Goal: Information Seeking & Learning: Find specific fact

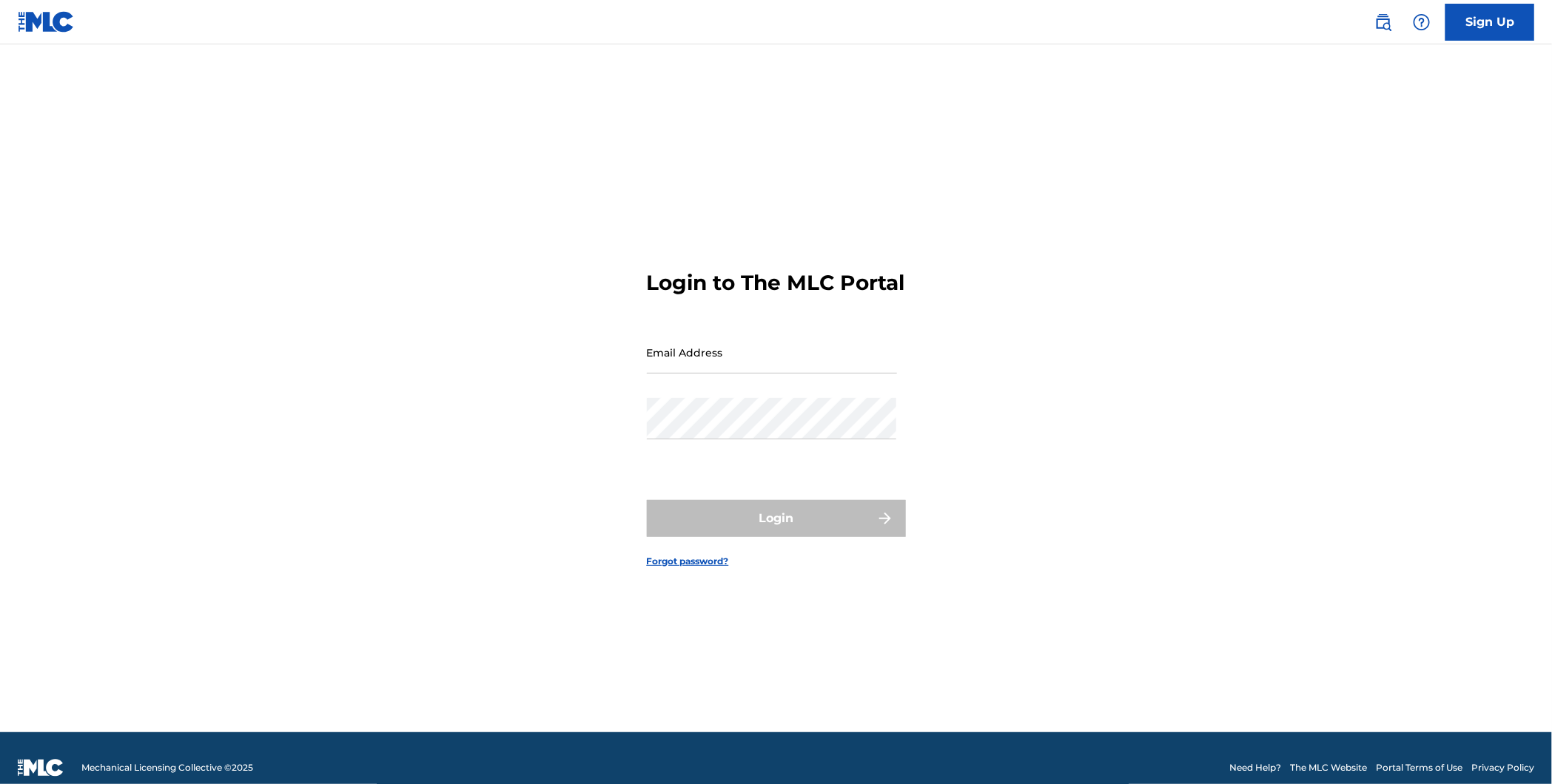
click at [744, 367] on input "Email Address" at bounding box center [772, 353] width 250 height 42
type input "[EMAIL_ADDRESS][DOMAIN_NAME]"
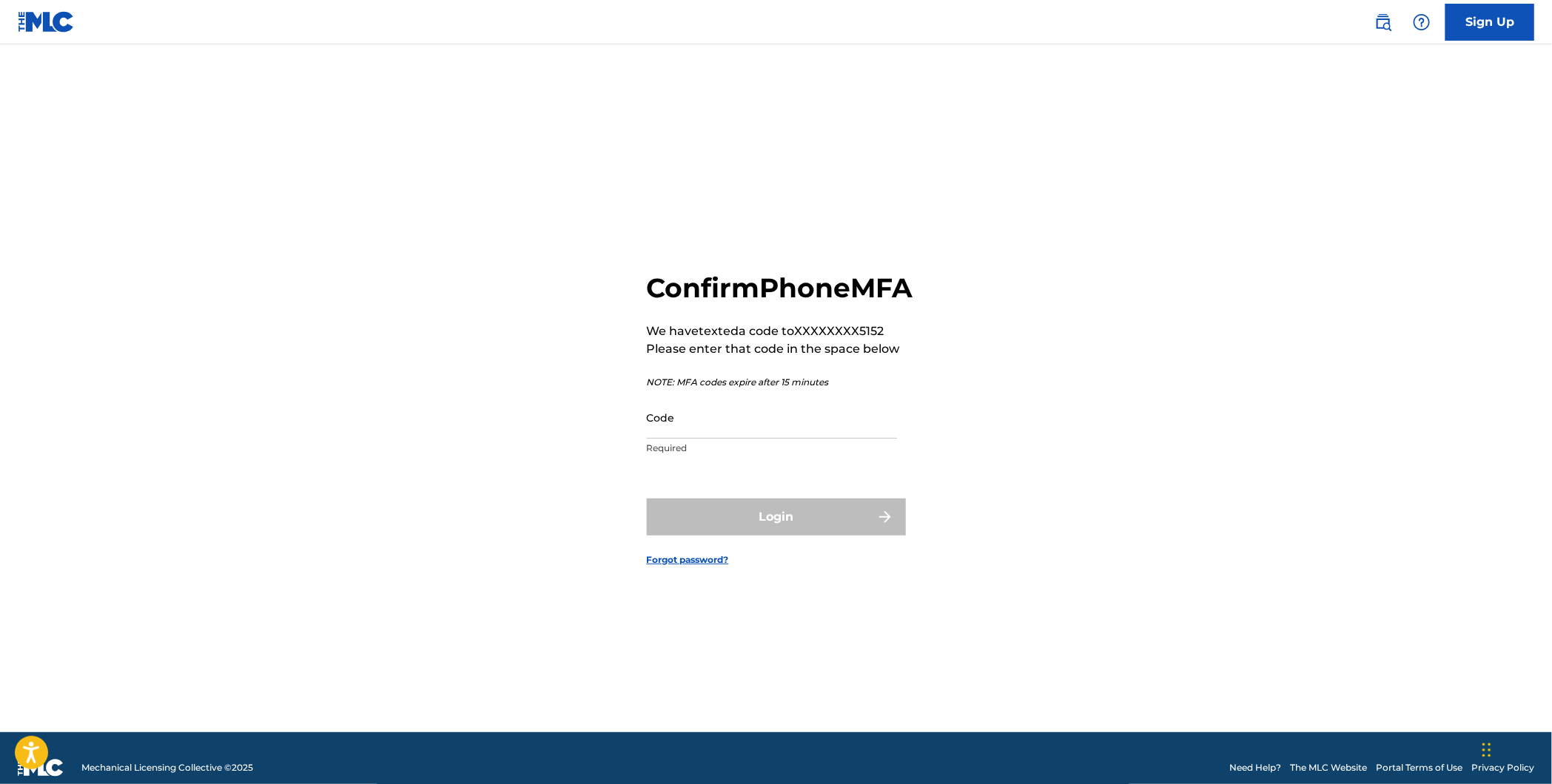
click at [679, 432] on input "Code" at bounding box center [772, 418] width 250 height 42
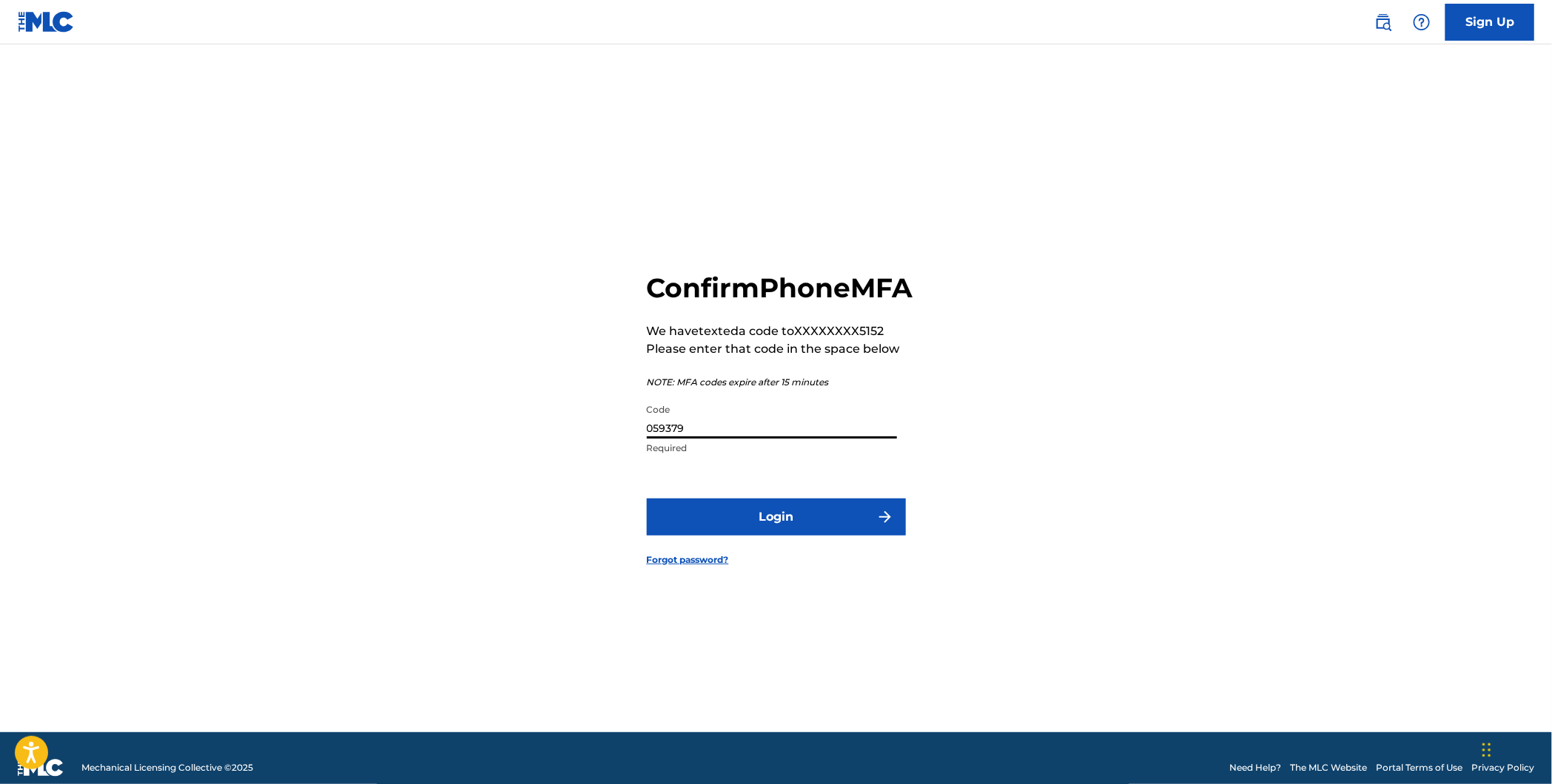
type input "059379"
click at [813, 510] on form "Confirm Phone MFA We have texted a code to XXXXXXXX5152 Please enter that code …" at bounding box center [776, 407] width 259 height 651
click at [812, 528] on button "Login" at bounding box center [776, 517] width 259 height 37
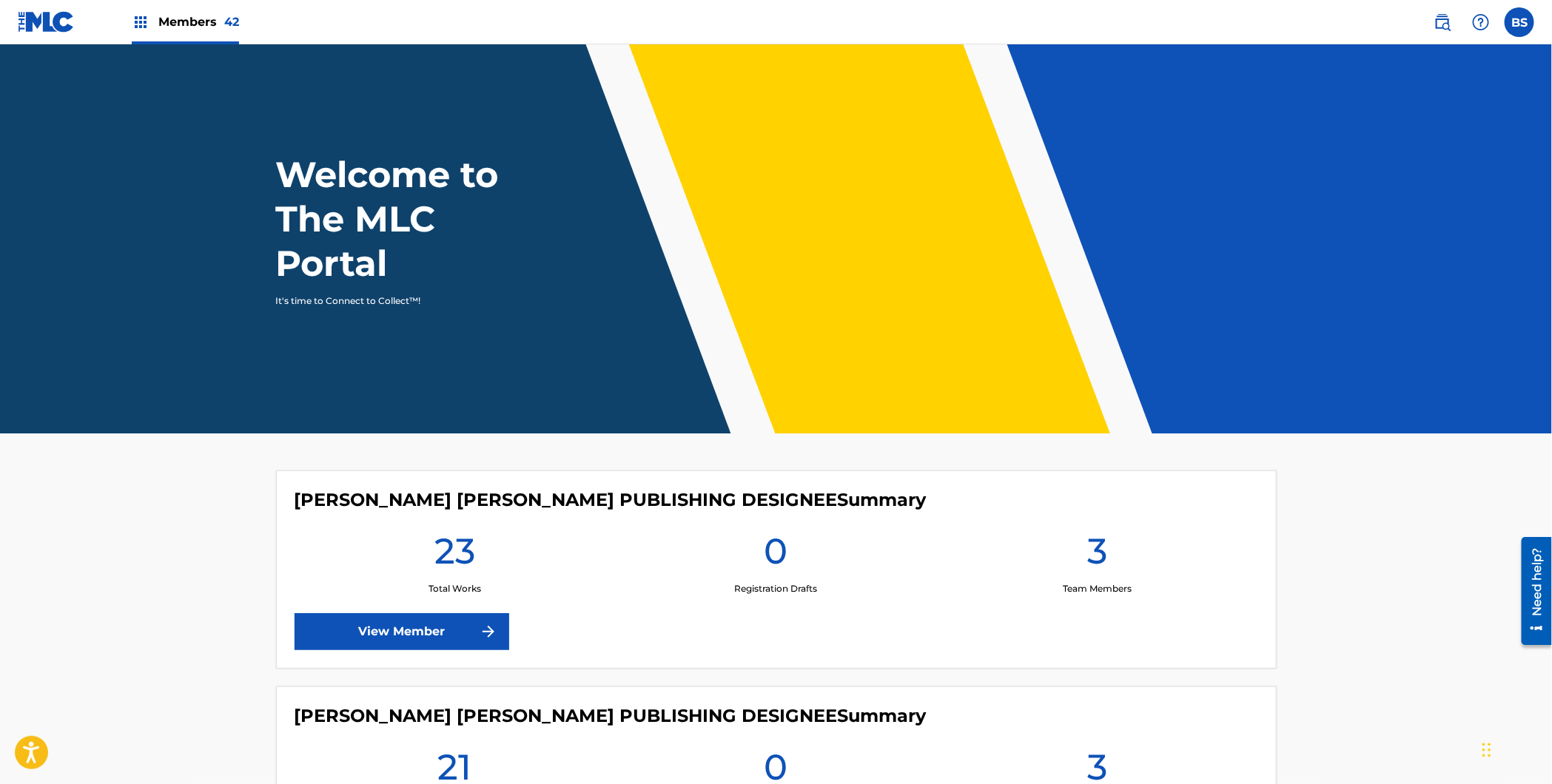
click at [1442, 26] on img at bounding box center [1442, 22] width 18 height 18
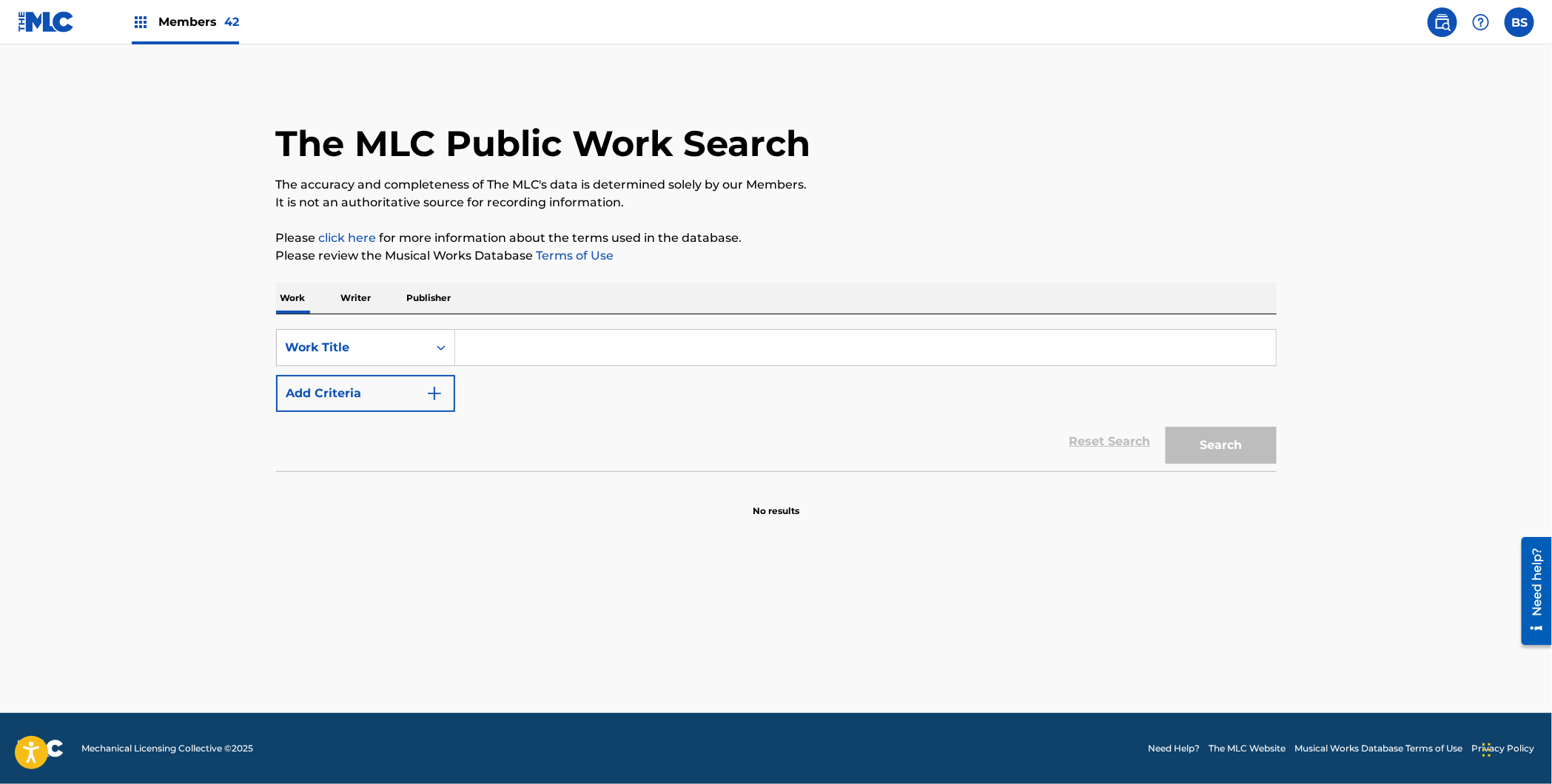
click at [363, 294] on p "Writer" at bounding box center [356, 297] width 39 height 31
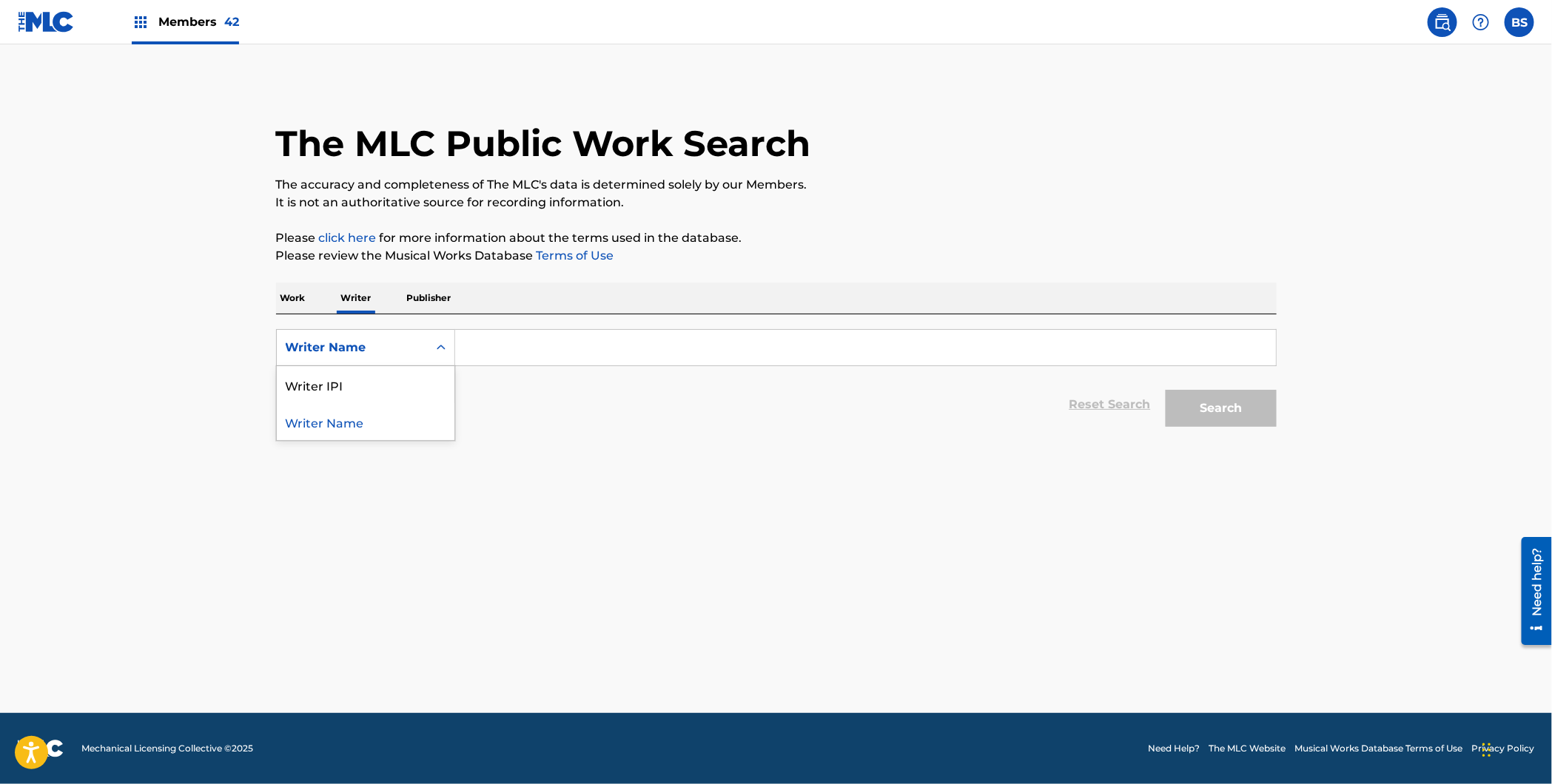
click at [374, 348] on div "Writer Name" at bounding box center [352, 348] width 133 height 18
drag, startPoint x: 371, startPoint y: 380, endPoint x: 450, endPoint y: 373, distance: 79.3
click at [380, 381] on div "Writer IPI" at bounding box center [365, 385] width 177 height 37
drag, startPoint x: 450, startPoint y: 373, endPoint x: 537, endPoint y: 352, distance: 89.5
click at [537, 352] on input "Search Form" at bounding box center [866, 348] width 821 height 36
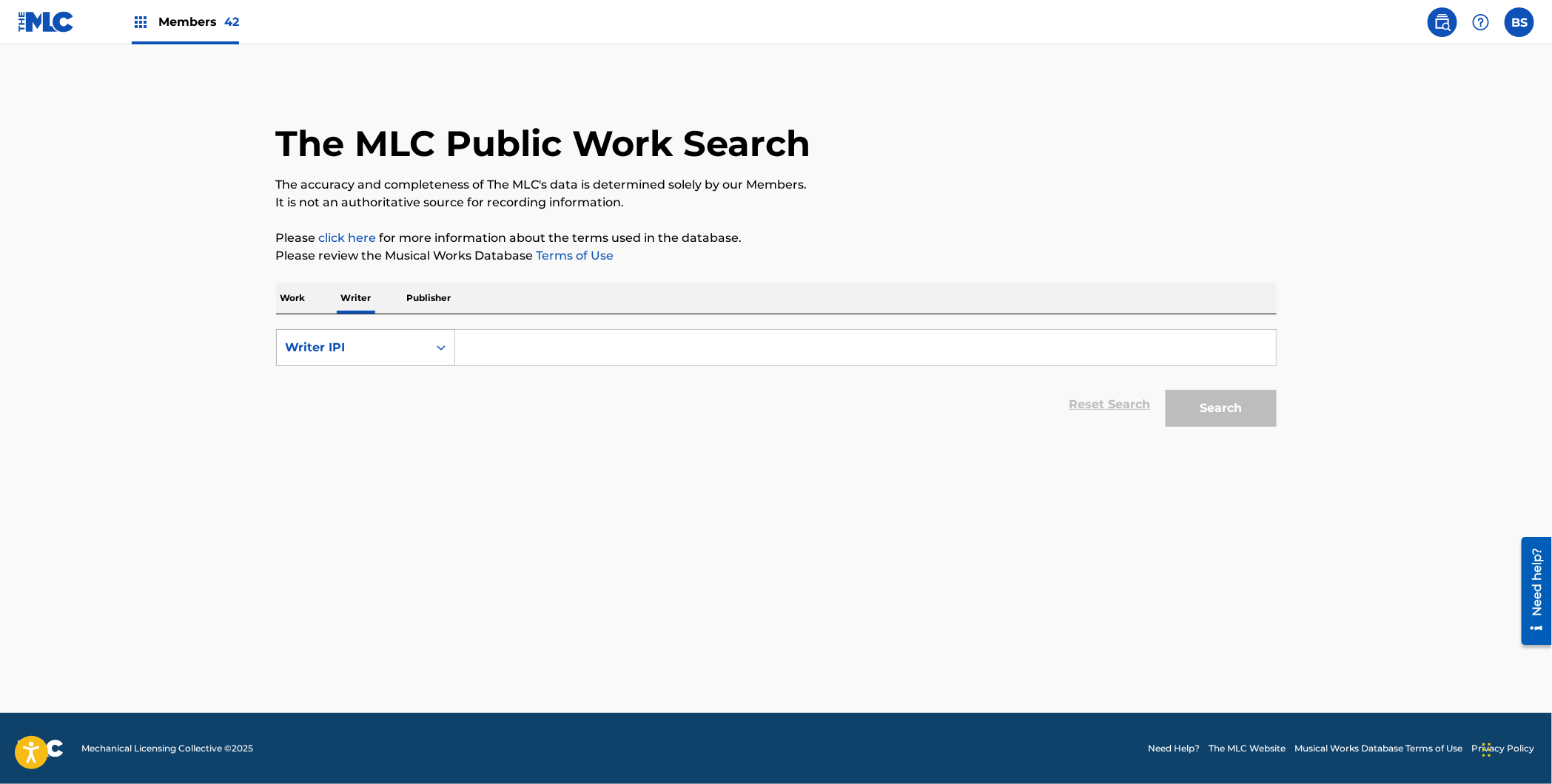
paste input "335796038"
click at [472, 349] on input "335796038" at bounding box center [866, 348] width 821 height 36
click at [470, 343] on input "335796038" at bounding box center [866, 348] width 821 height 36
type input "00335796038"
click at [1165, 390] on button "Search" at bounding box center [1220, 409] width 111 height 37
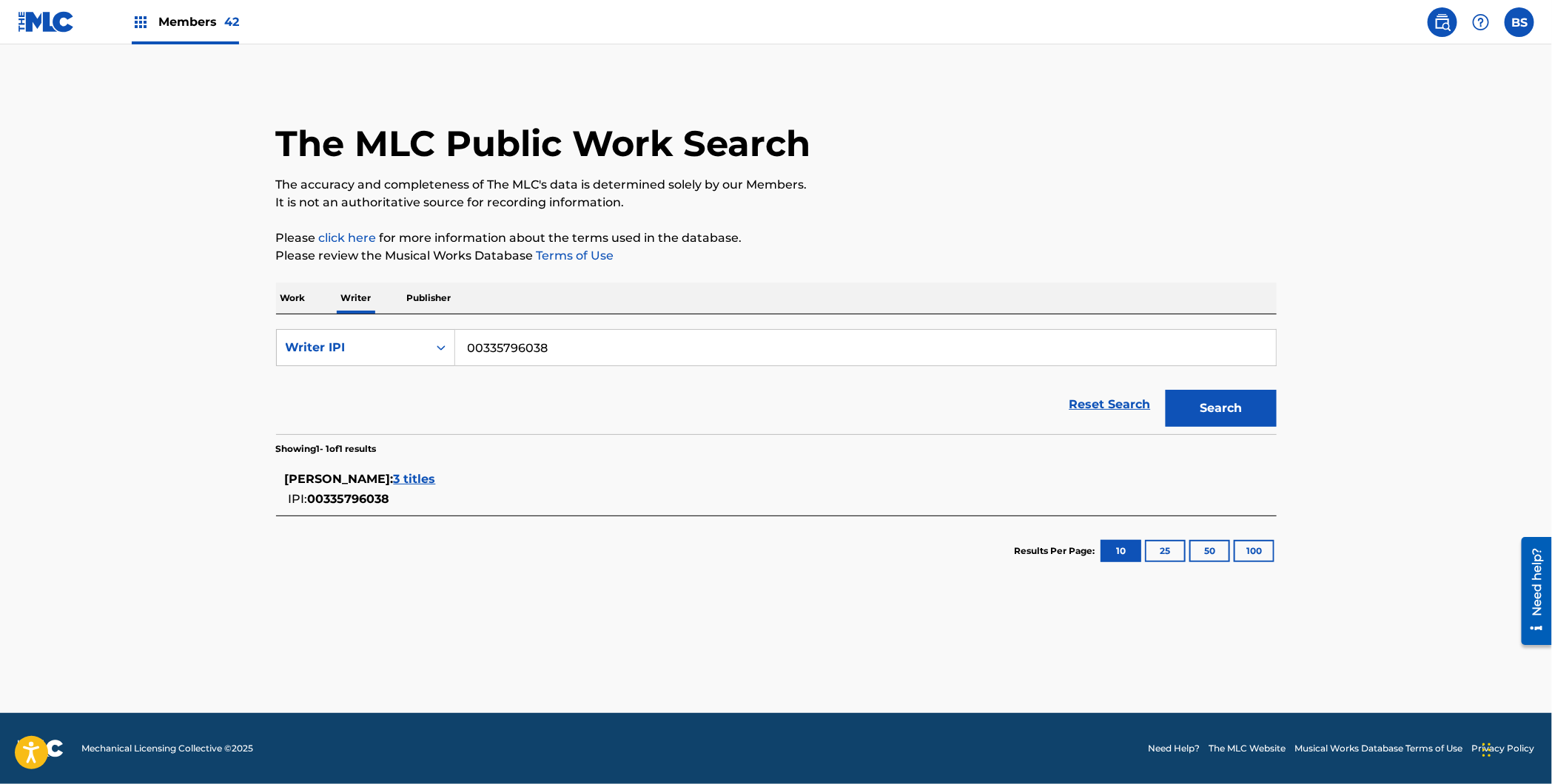
click at [436, 475] on span "3 titles" at bounding box center [415, 479] width 42 height 14
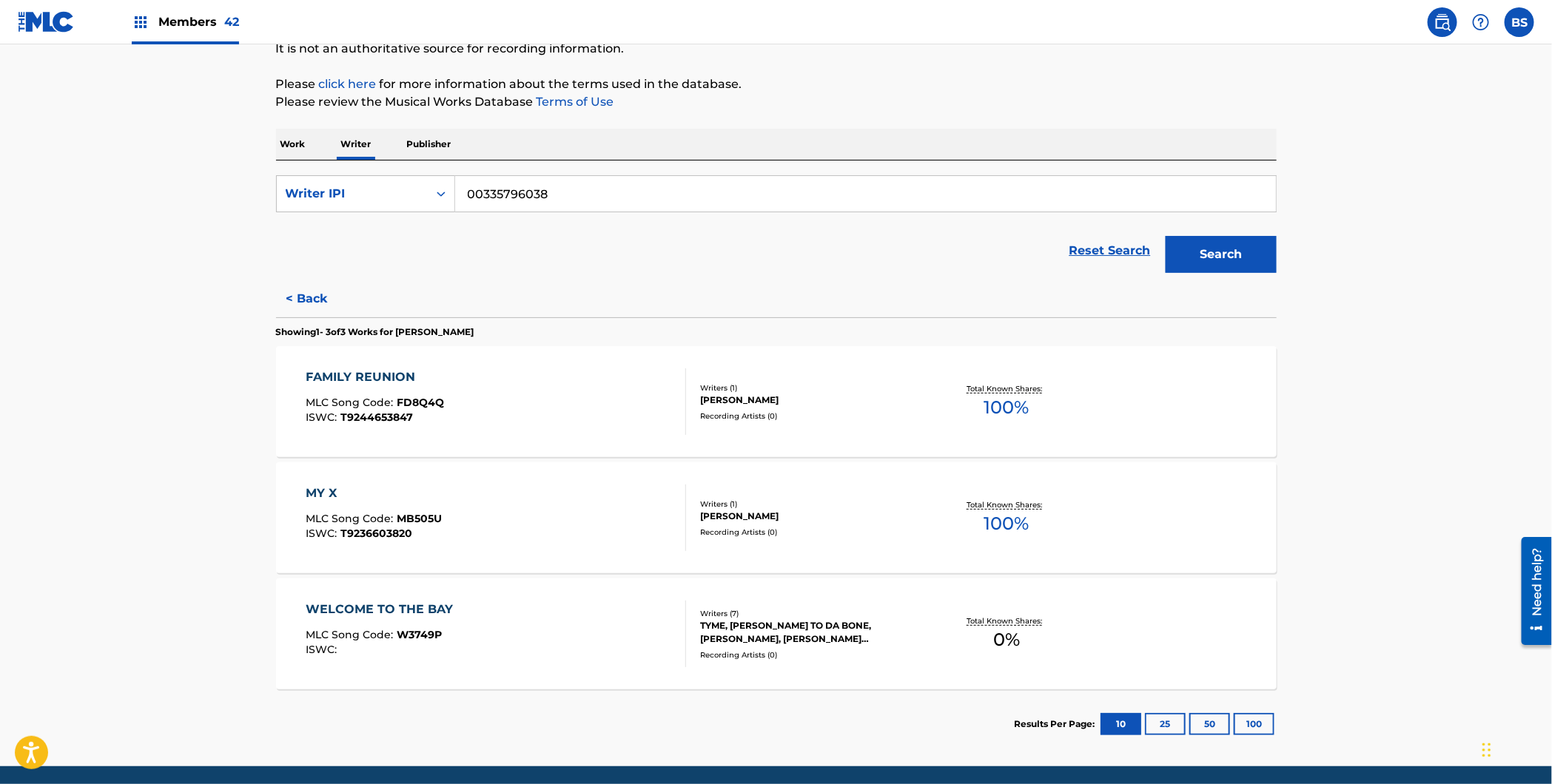
scroll to position [207, 0]
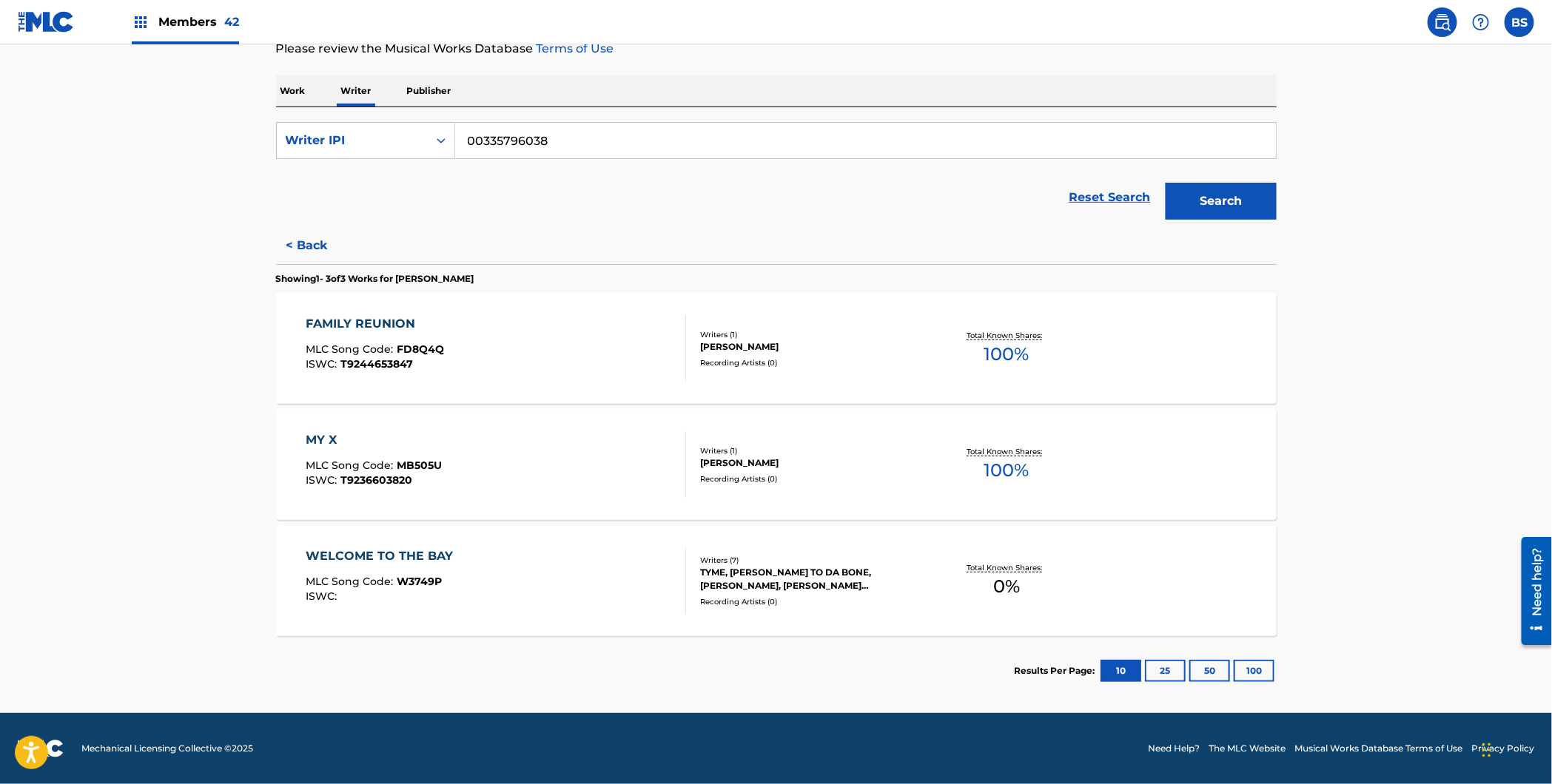
click at [653, 350] on div "FAMILY REUNION MLC Song Code : FD8Q4Q ISWC : T9244653847" at bounding box center [495, 348] width 380 height 67
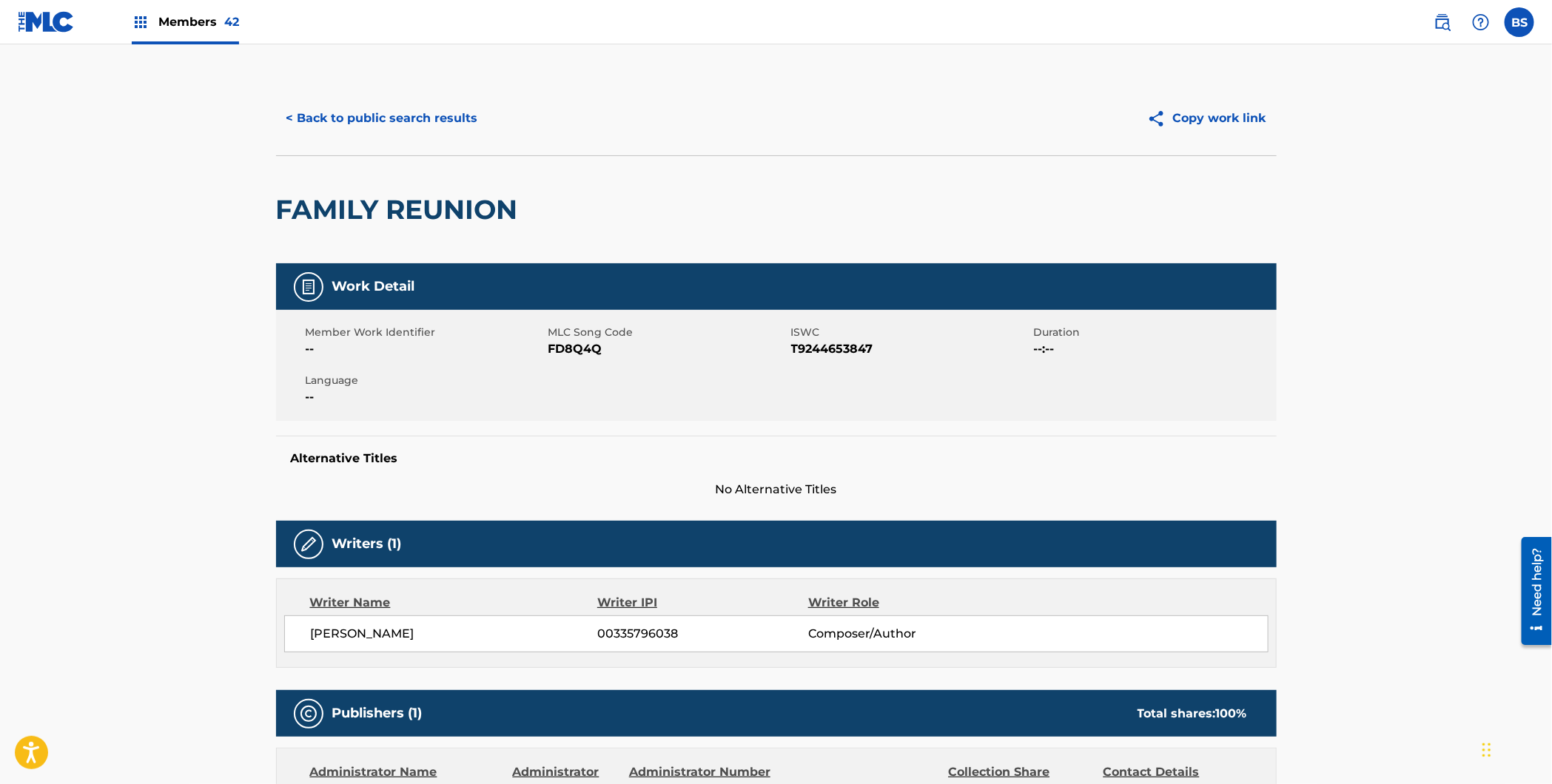
click at [413, 101] on button "< Back to public search results" at bounding box center [382, 119] width 212 height 37
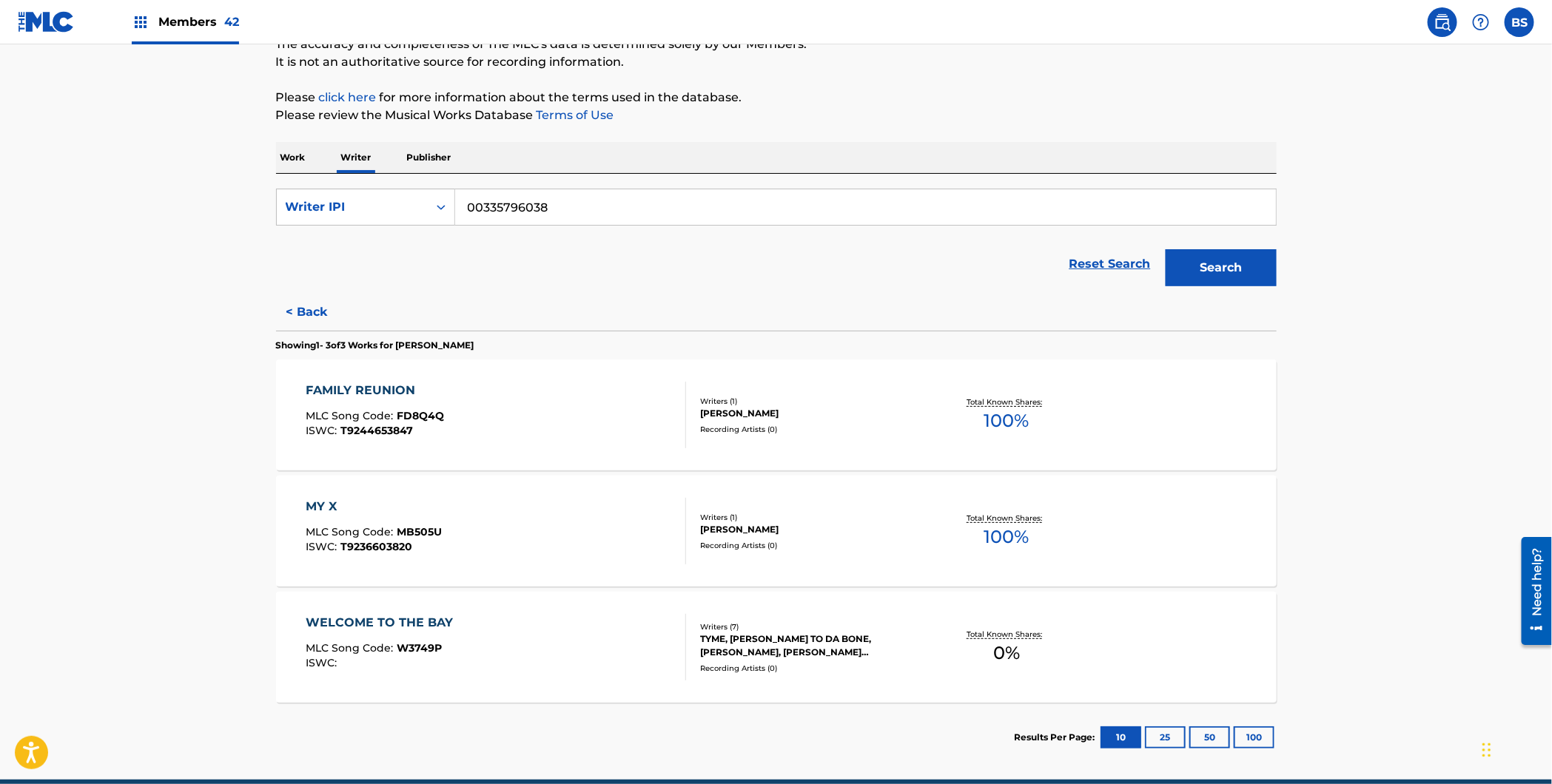
scroll to position [160, 0]
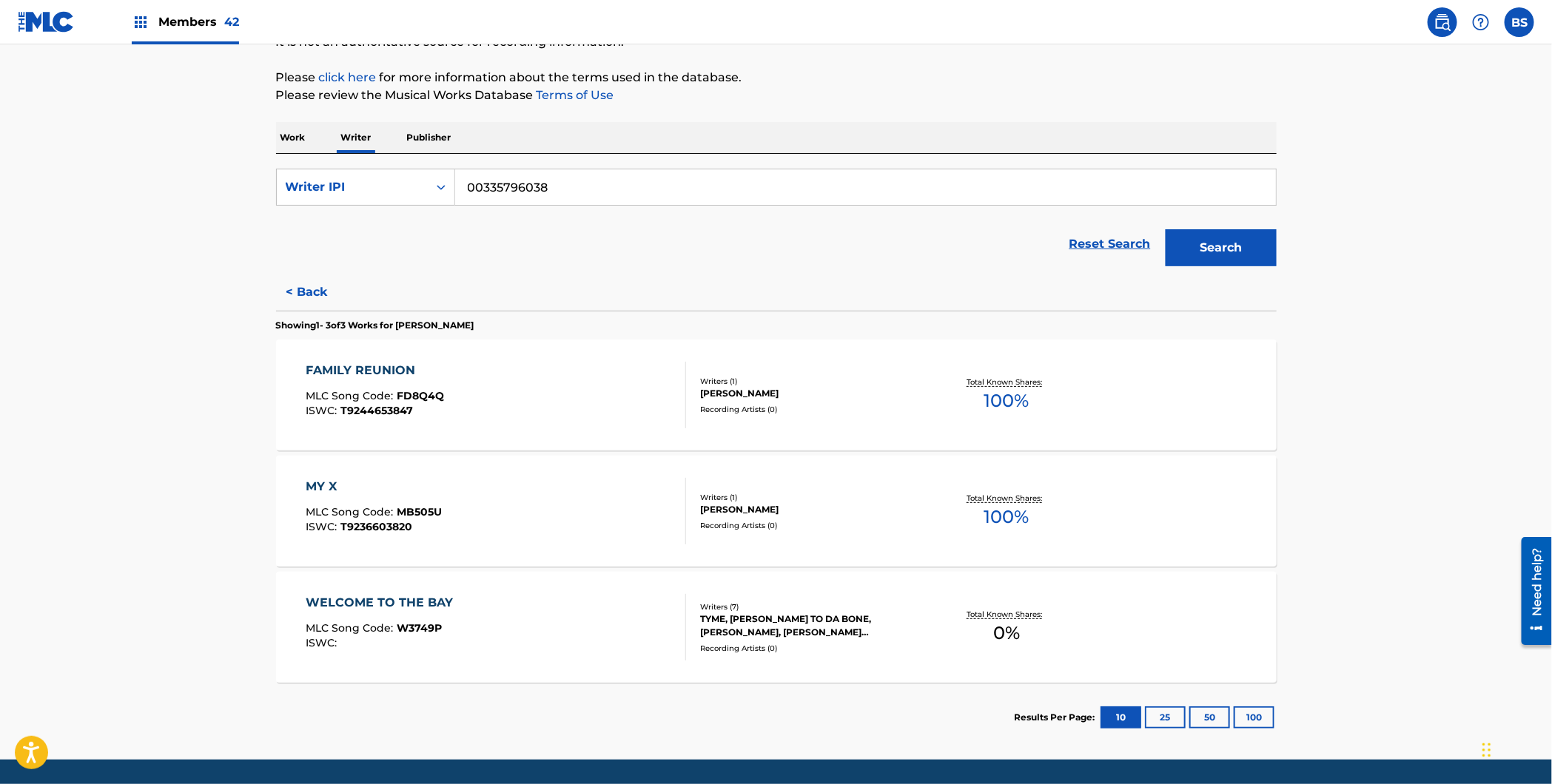
click at [632, 492] on div "MY X MLC Song Code : MB505U ISWC : T9236603820" at bounding box center [495, 511] width 380 height 67
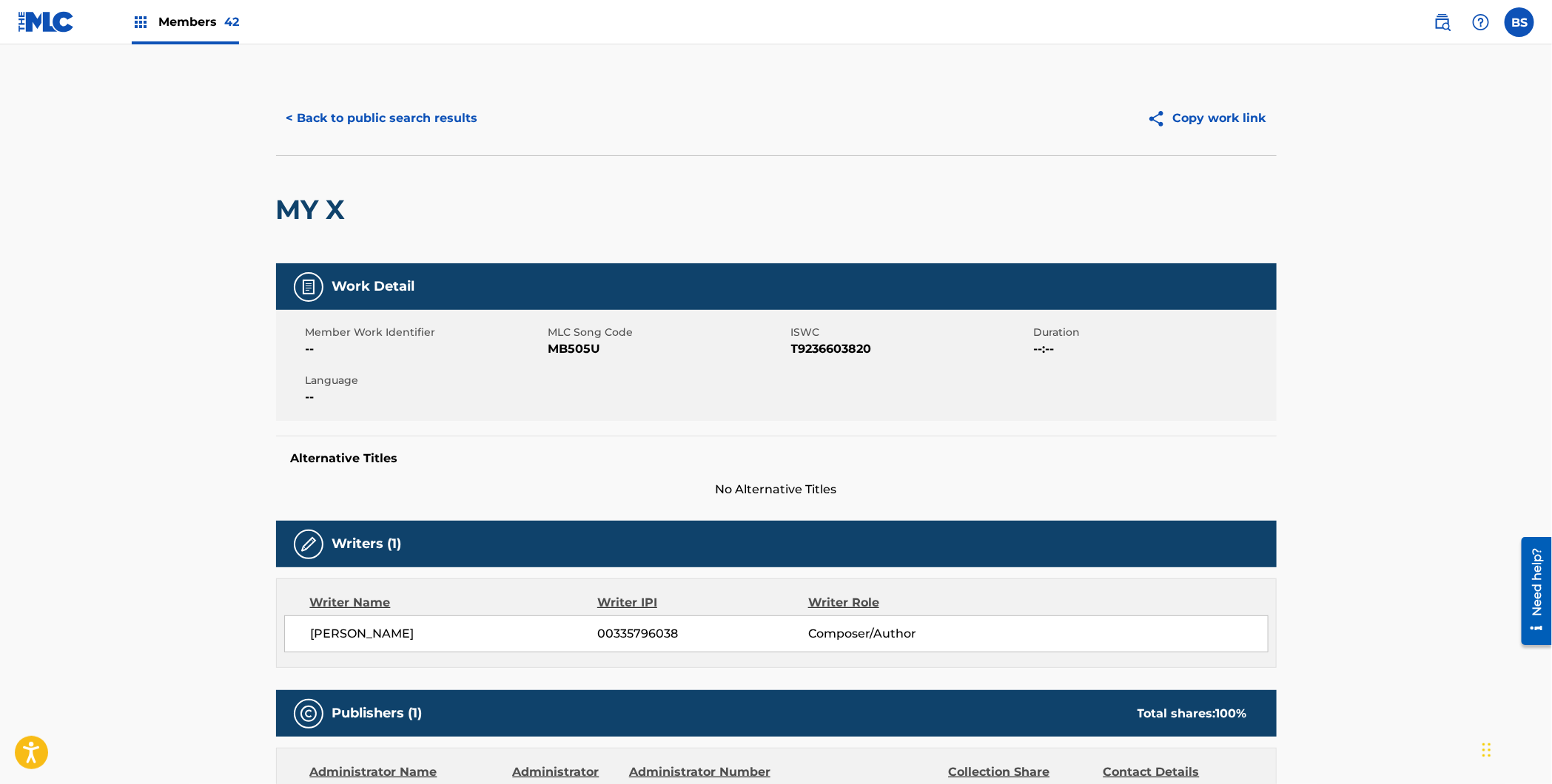
click at [363, 103] on button "< Back to public search results" at bounding box center [382, 119] width 212 height 37
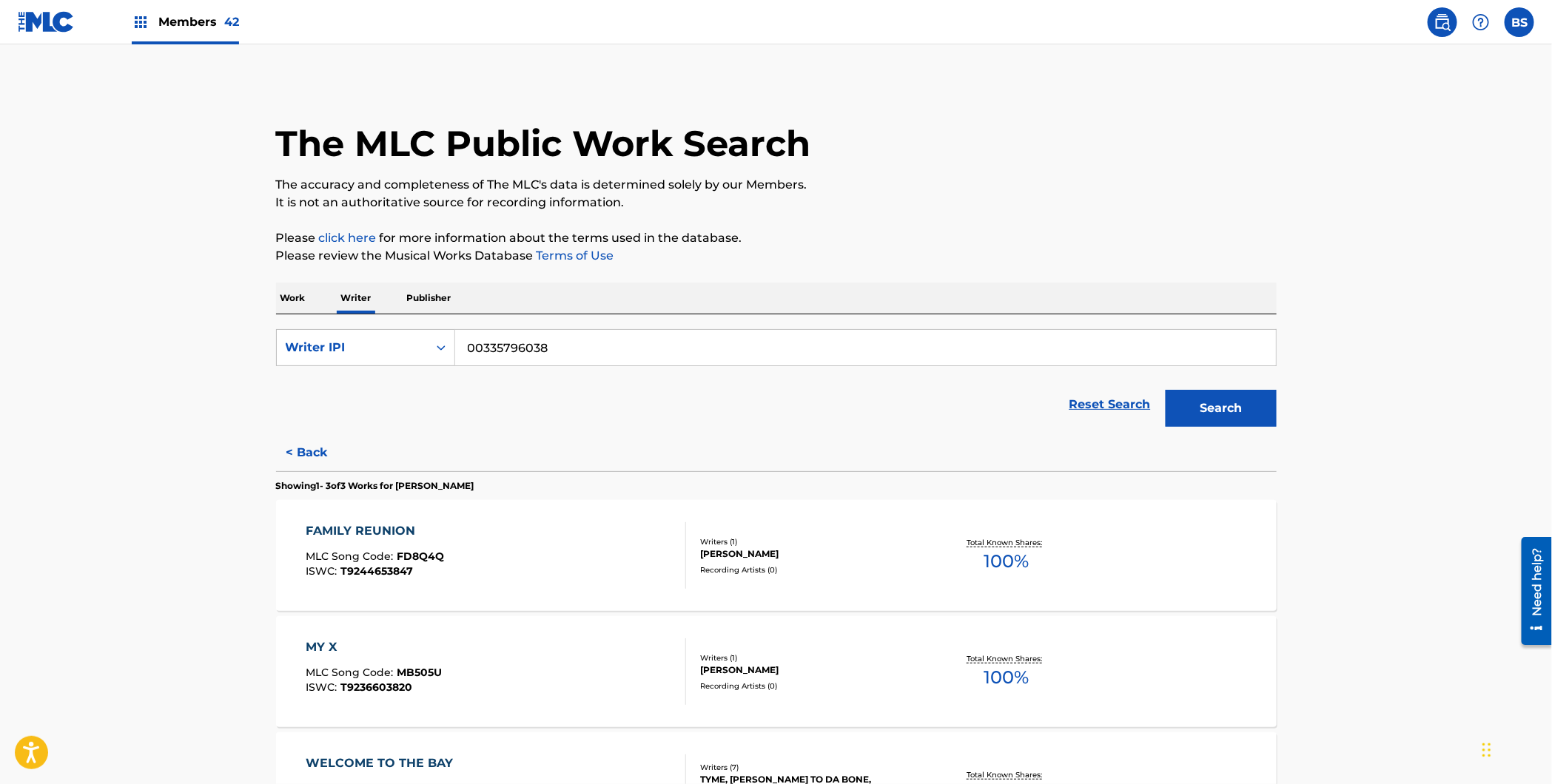
drag, startPoint x: 743, startPoint y: 351, endPoint x: 788, endPoint y: 349, distance: 45.0
click at [785, 349] on input "00335796038" at bounding box center [866, 348] width 821 height 36
paste input "871839399"
click at [489, 348] on input "00 871839399" at bounding box center [866, 348] width 821 height 36
type input "00871839399"
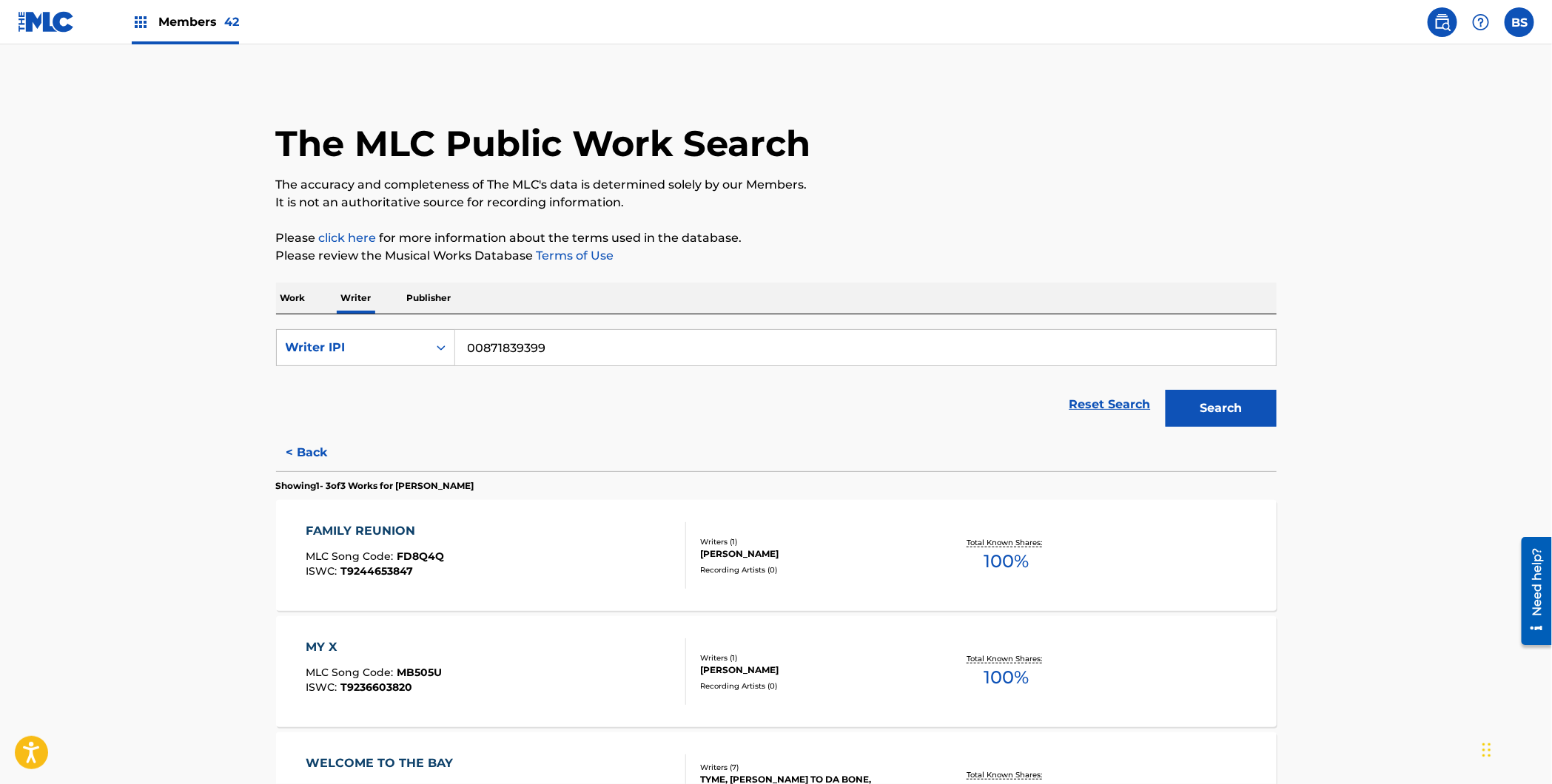
click at [1165, 390] on button "Search" at bounding box center [1220, 409] width 111 height 37
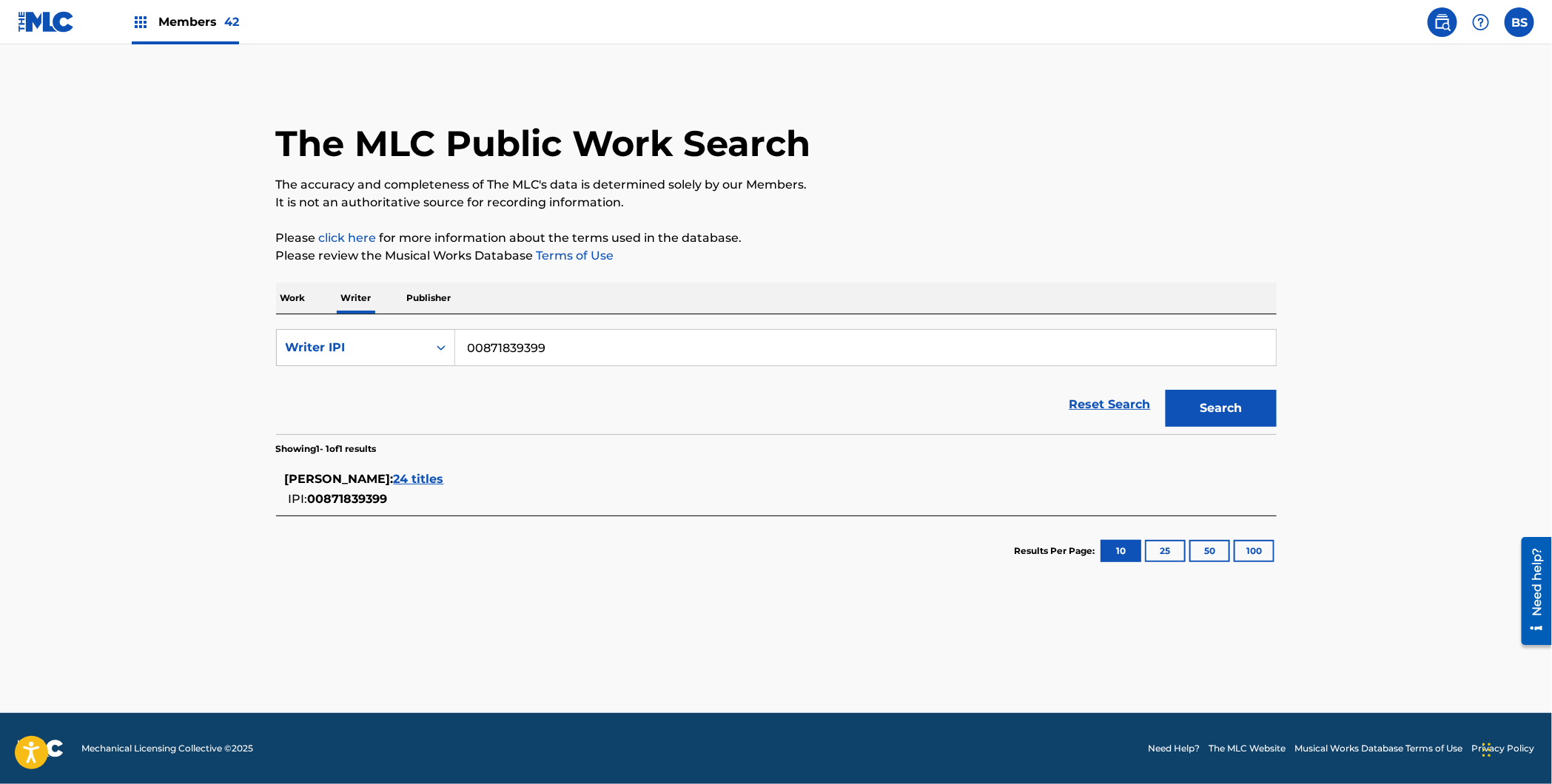
click at [409, 484] on span "24 titles" at bounding box center [418, 479] width 50 height 14
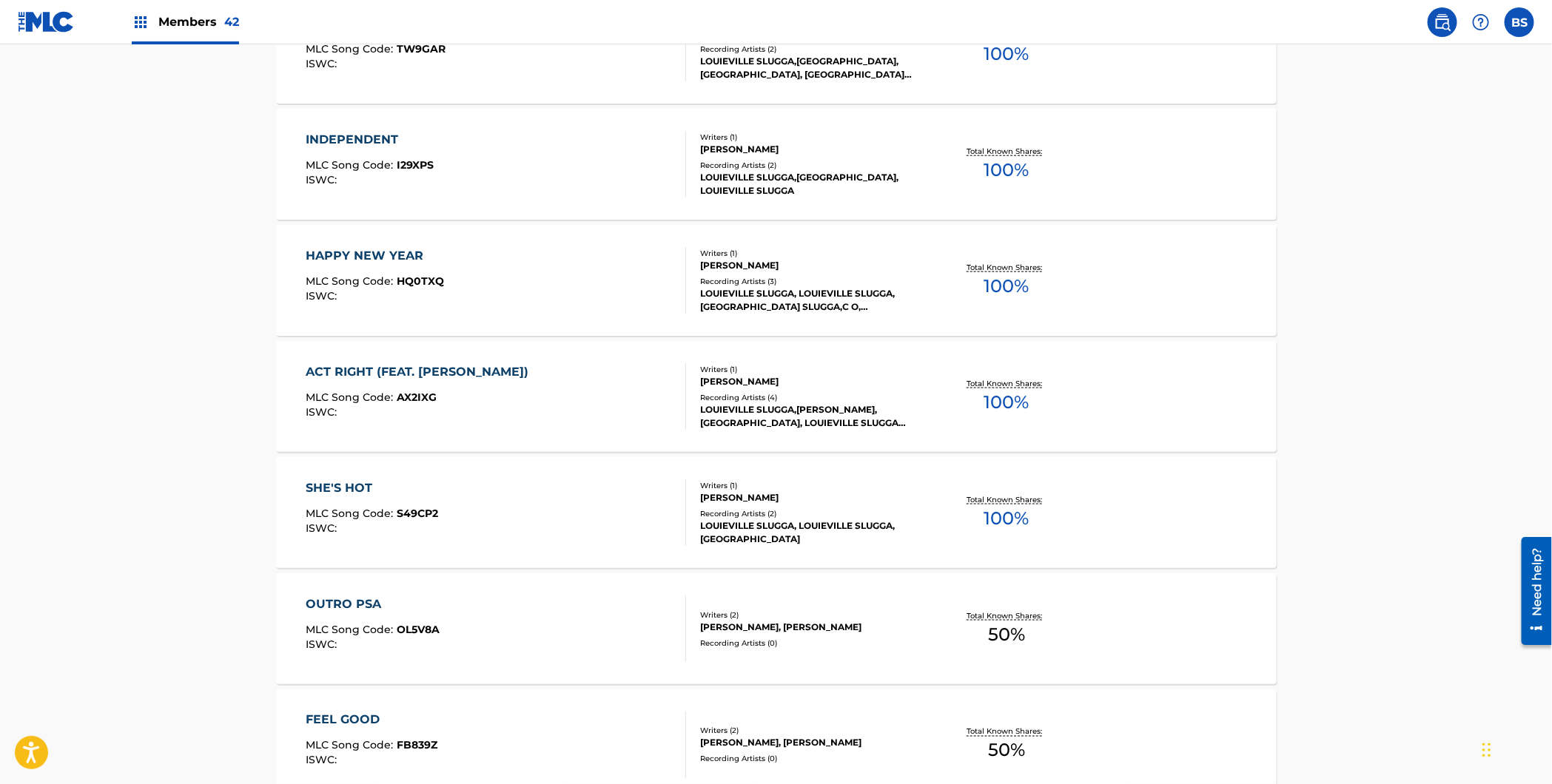
scroll to position [1026, 0]
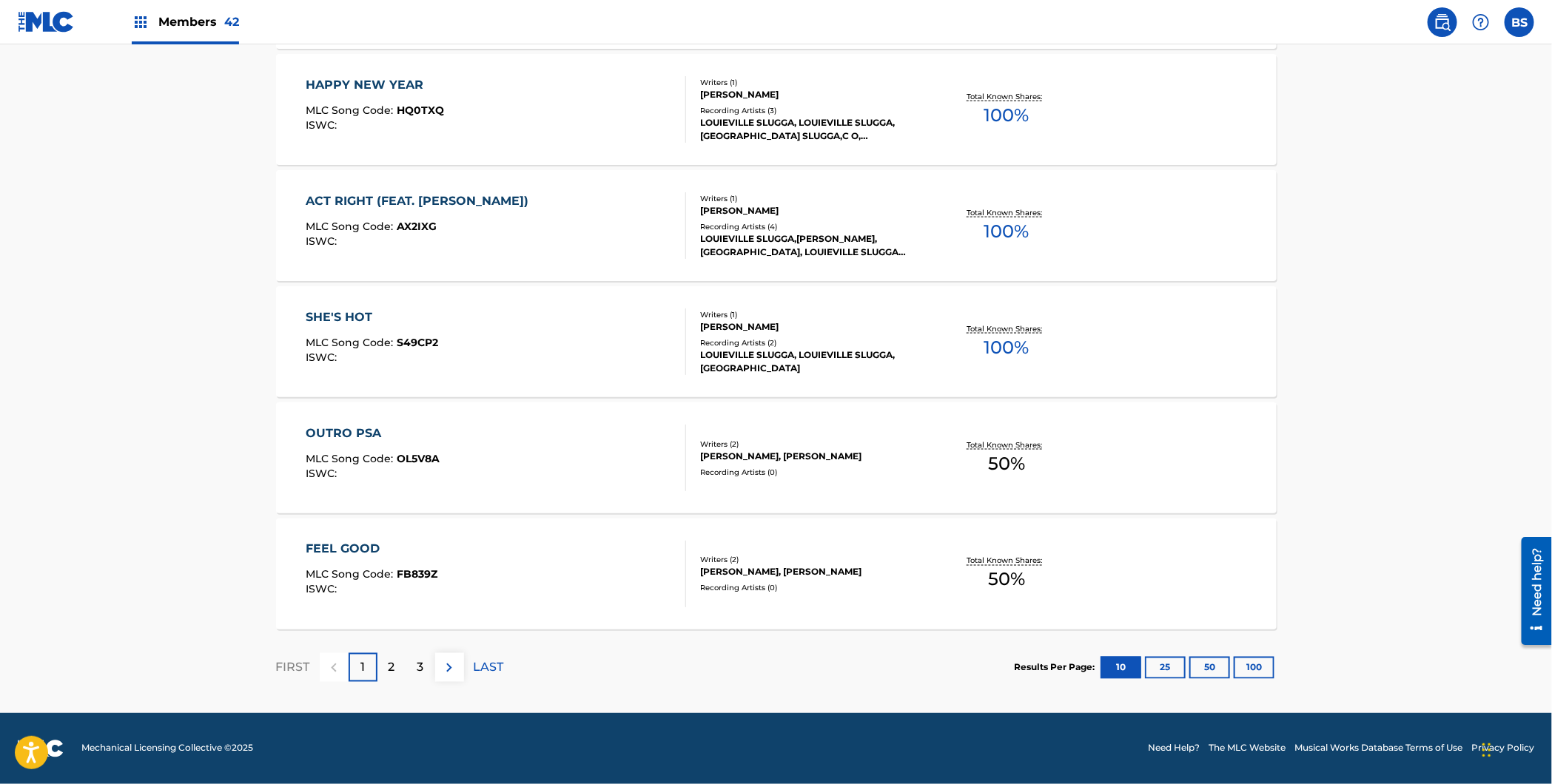
click at [1206, 664] on button "50" at bounding box center [1209, 668] width 41 height 22
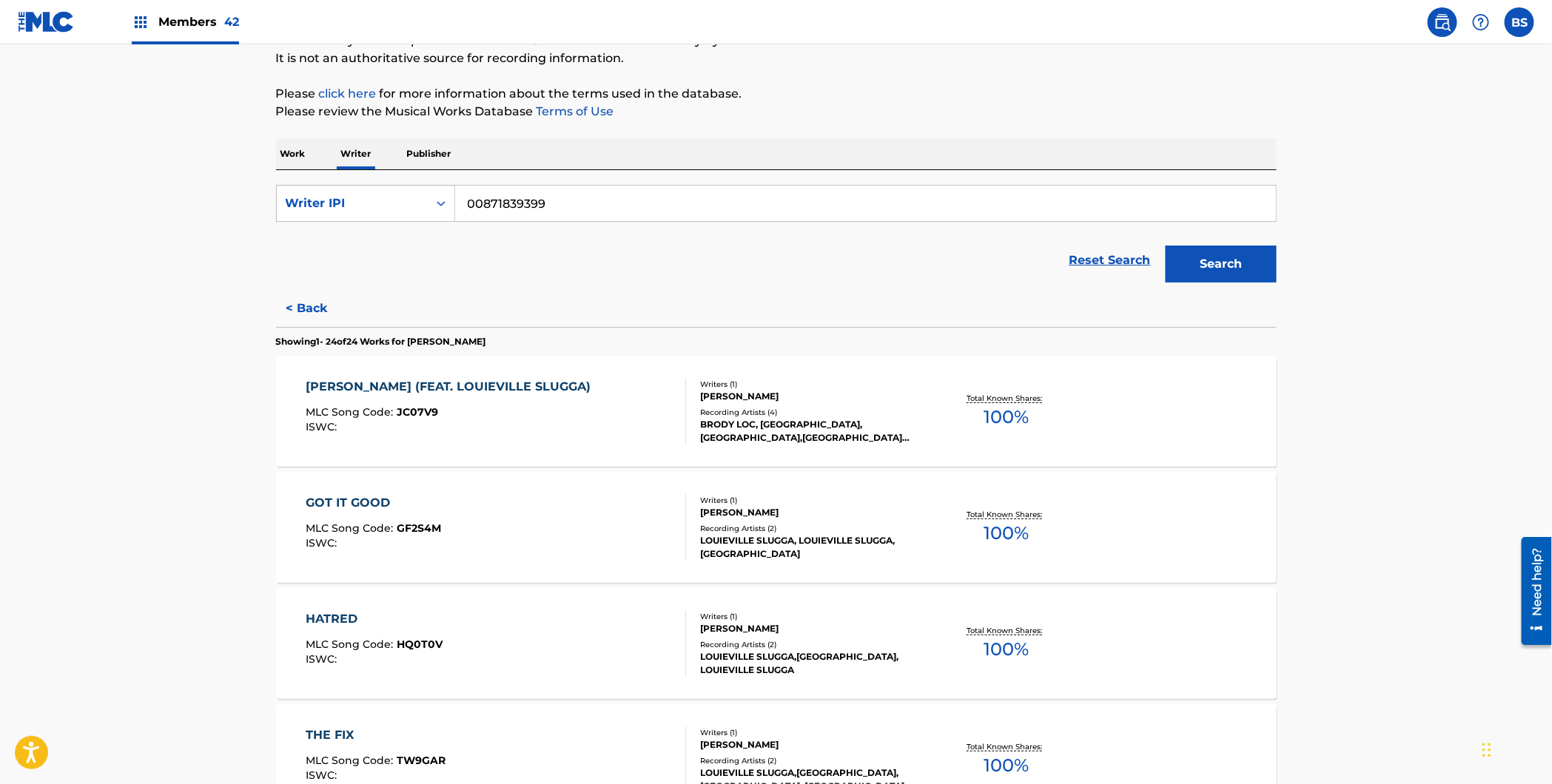
scroll to position [179, 0]
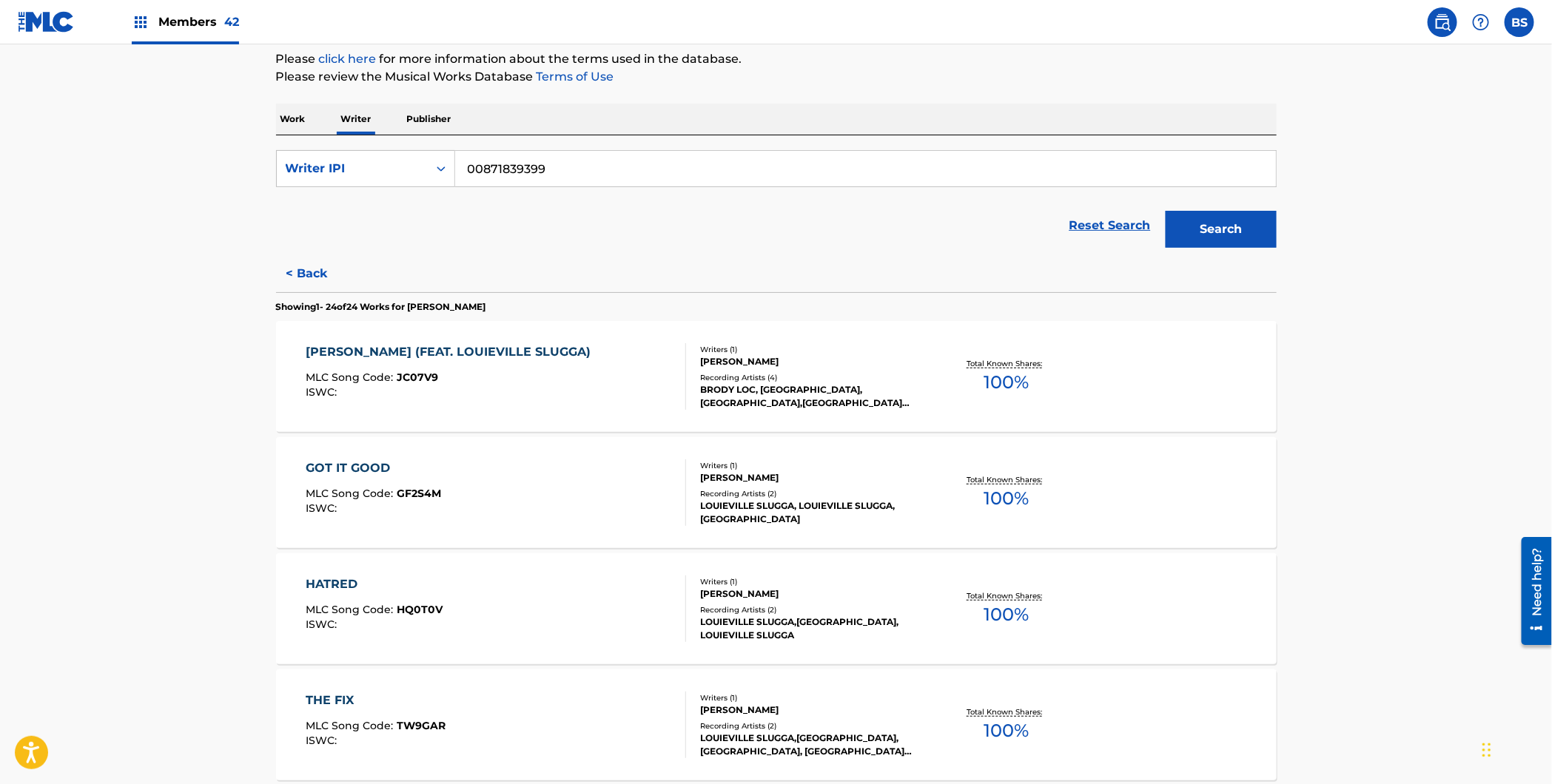
click at [637, 387] on div "[PERSON_NAME] (FEAT. LOUIEVILLE SLUGGA) MLC Song Code : JC07V9 ISWC :" at bounding box center [495, 376] width 380 height 67
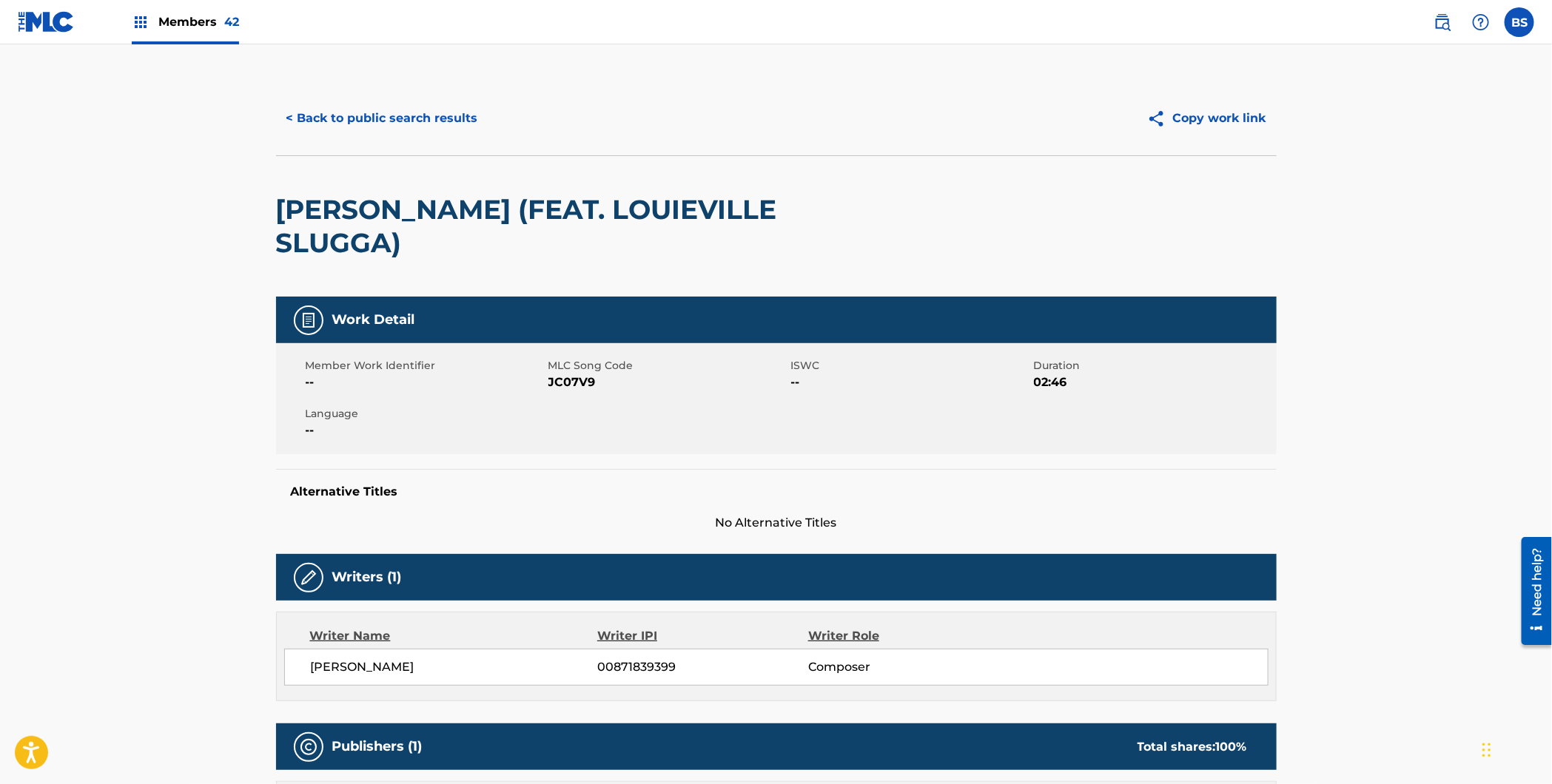
click at [317, 105] on button "< Back to public search results" at bounding box center [382, 119] width 212 height 37
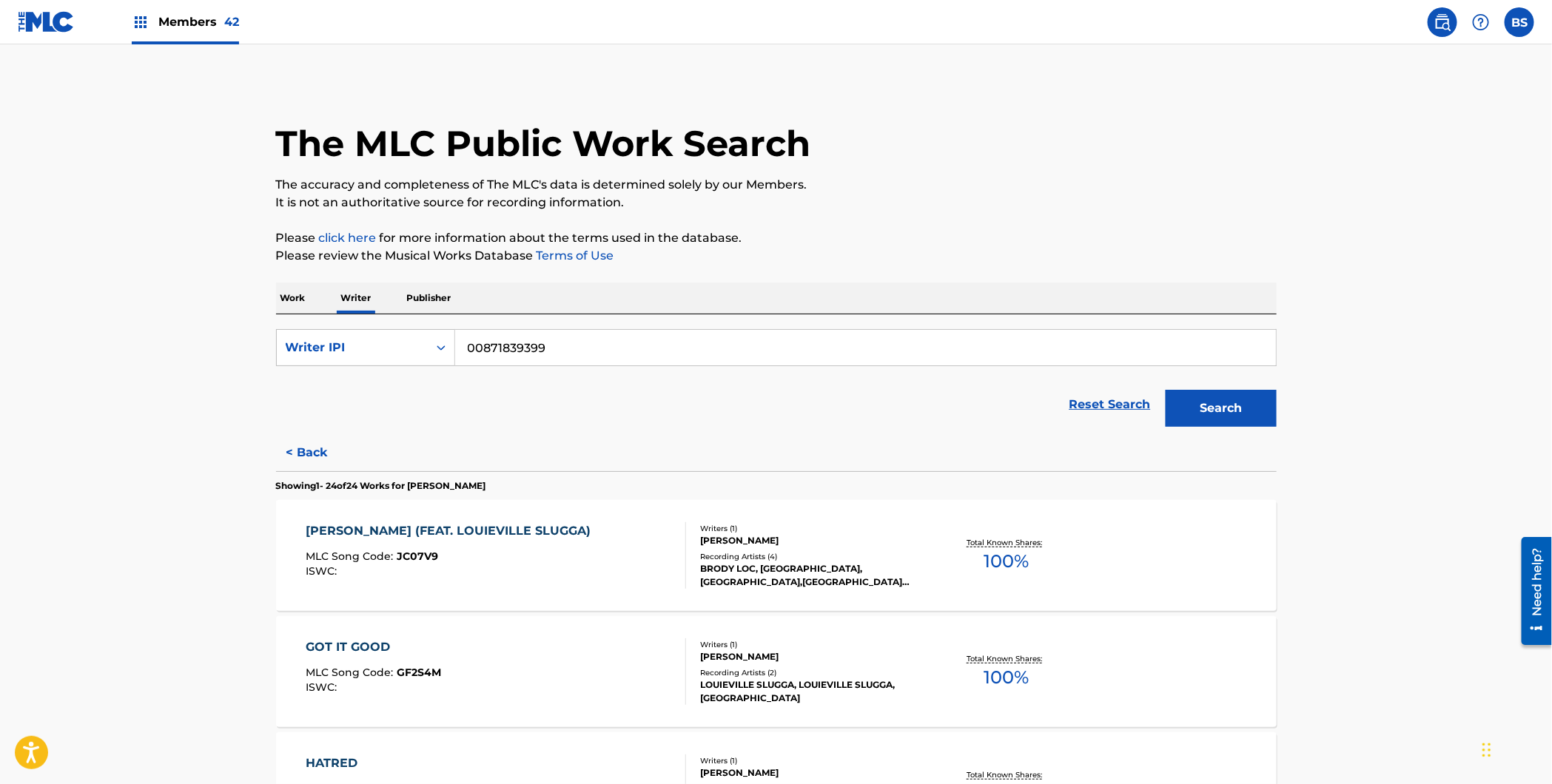
click at [184, 25] on span "Members 42" at bounding box center [198, 22] width 81 height 17
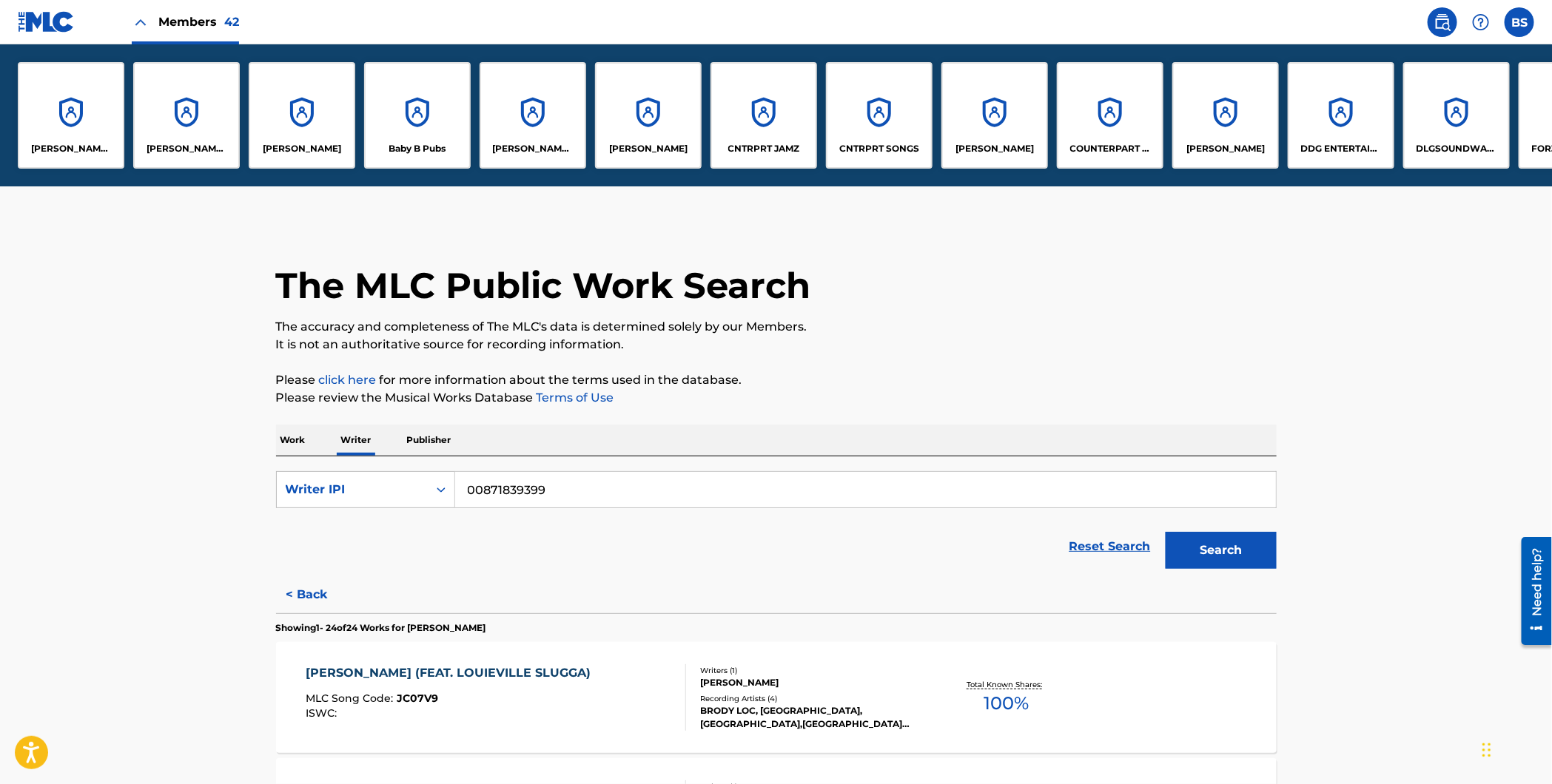
click at [883, 106] on div "CNTRPRT SONGS" at bounding box center [879, 115] width 107 height 107
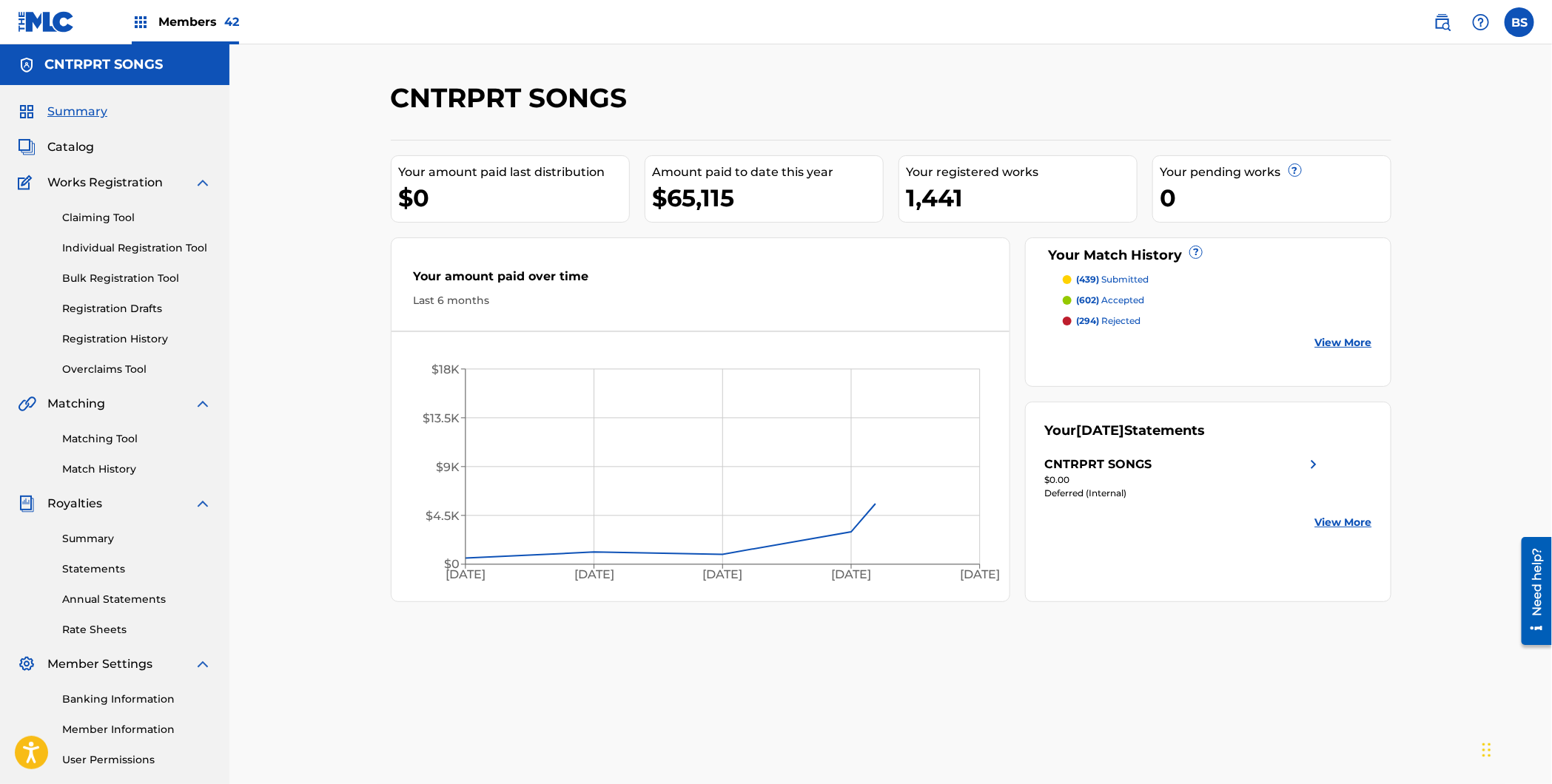
drag, startPoint x: 64, startPoint y: 150, endPoint x: 84, endPoint y: 159, distance: 21.9
click at [64, 150] on span "Catalog" at bounding box center [70, 147] width 47 height 18
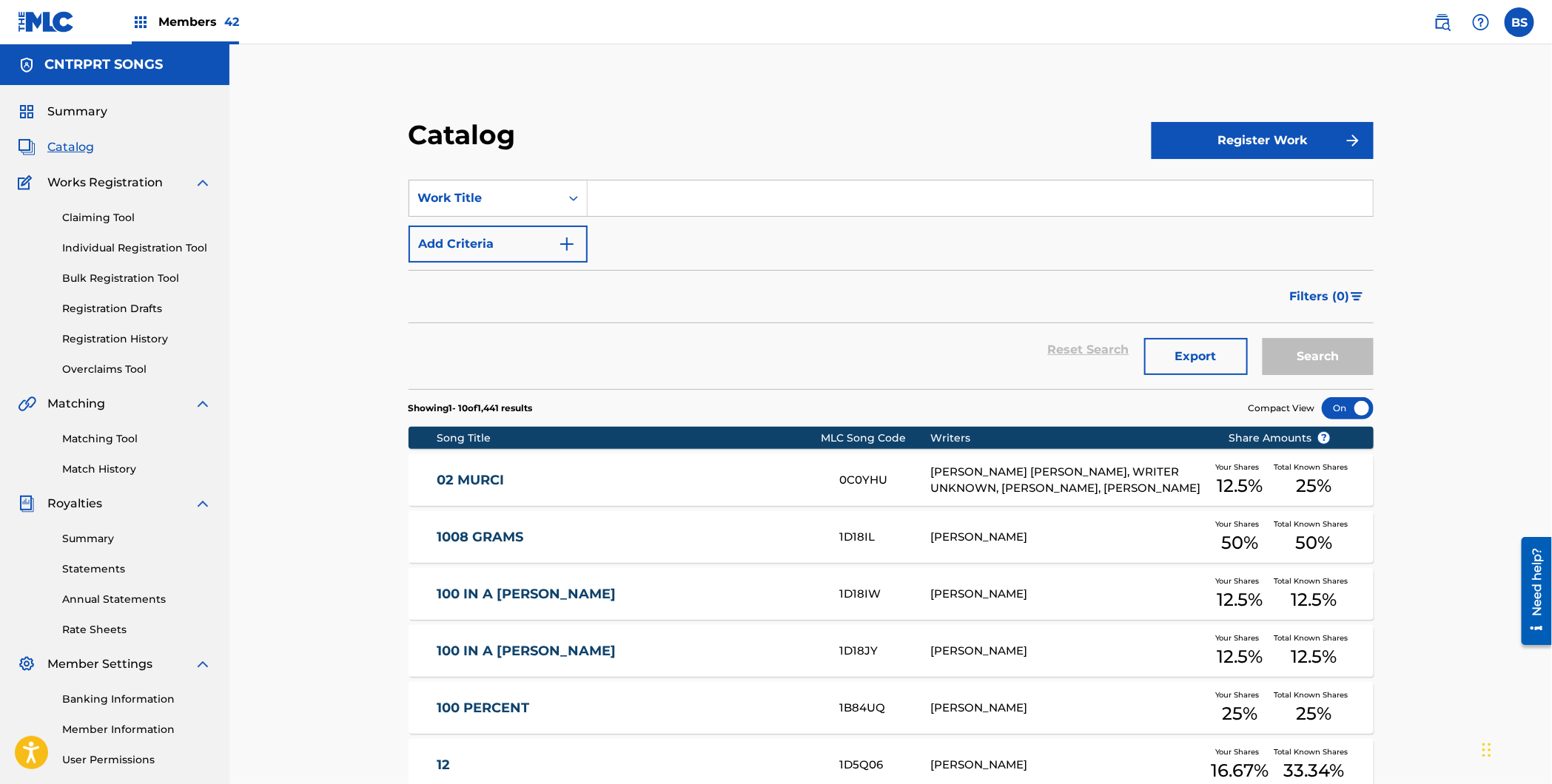
drag, startPoint x: 707, startPoint y: 194, endPoint x: 641, endPoint y: 199, distance: 66.2
click at [707, 194] on input "Search Form" at bounding box center [980, 198] width 785 height 36
drag, startPoint x: 109, startPoint y: 336, endPoint x: 226, endPoint y: 318, distance: 118.4
click at [109, 339] on link "Registration History" at bounding box center [137, 339] width 149 height 15
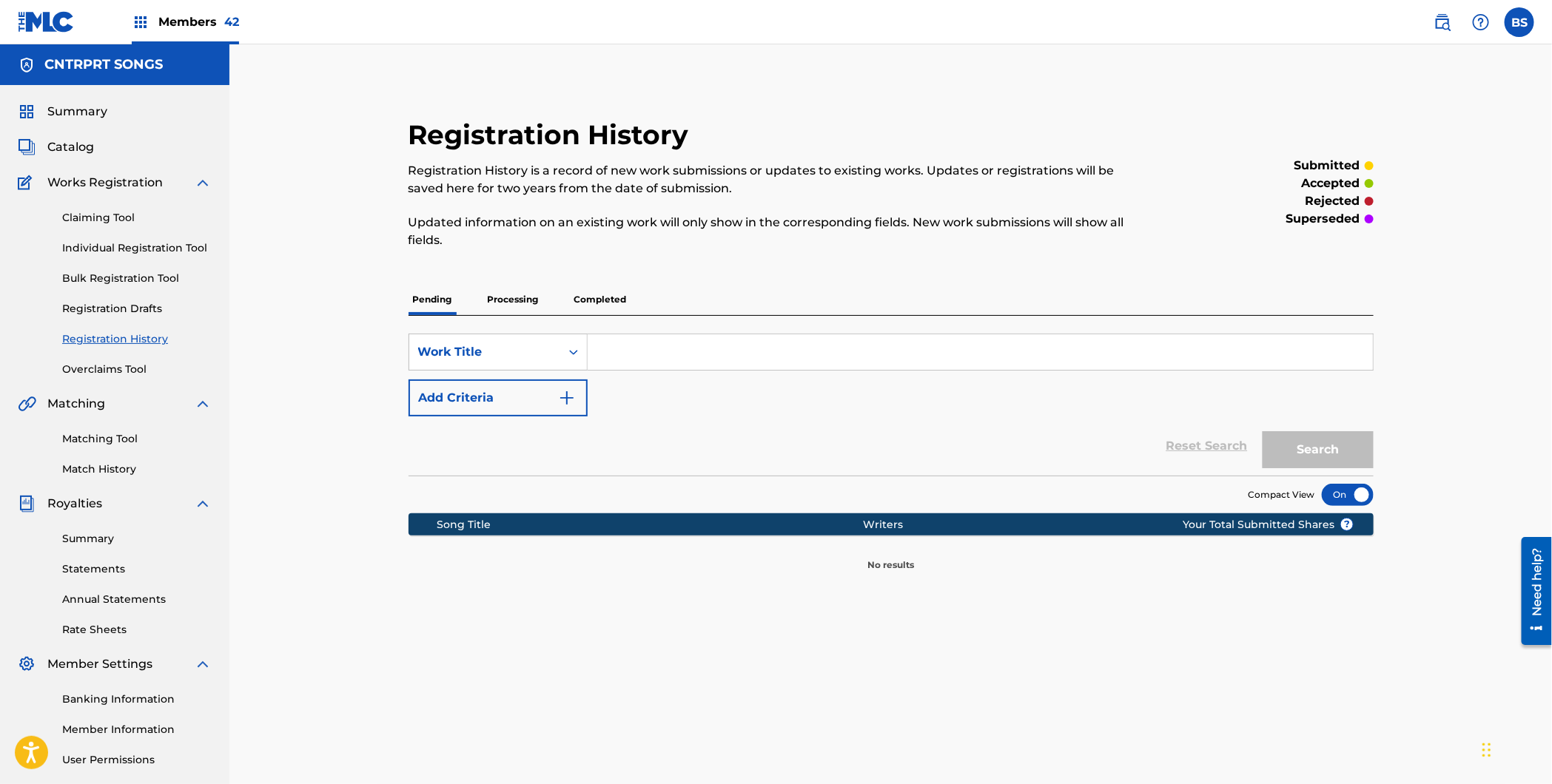
click at [505, 290] on p "Processing" at bounding box center [513, 299] width 60 height 31
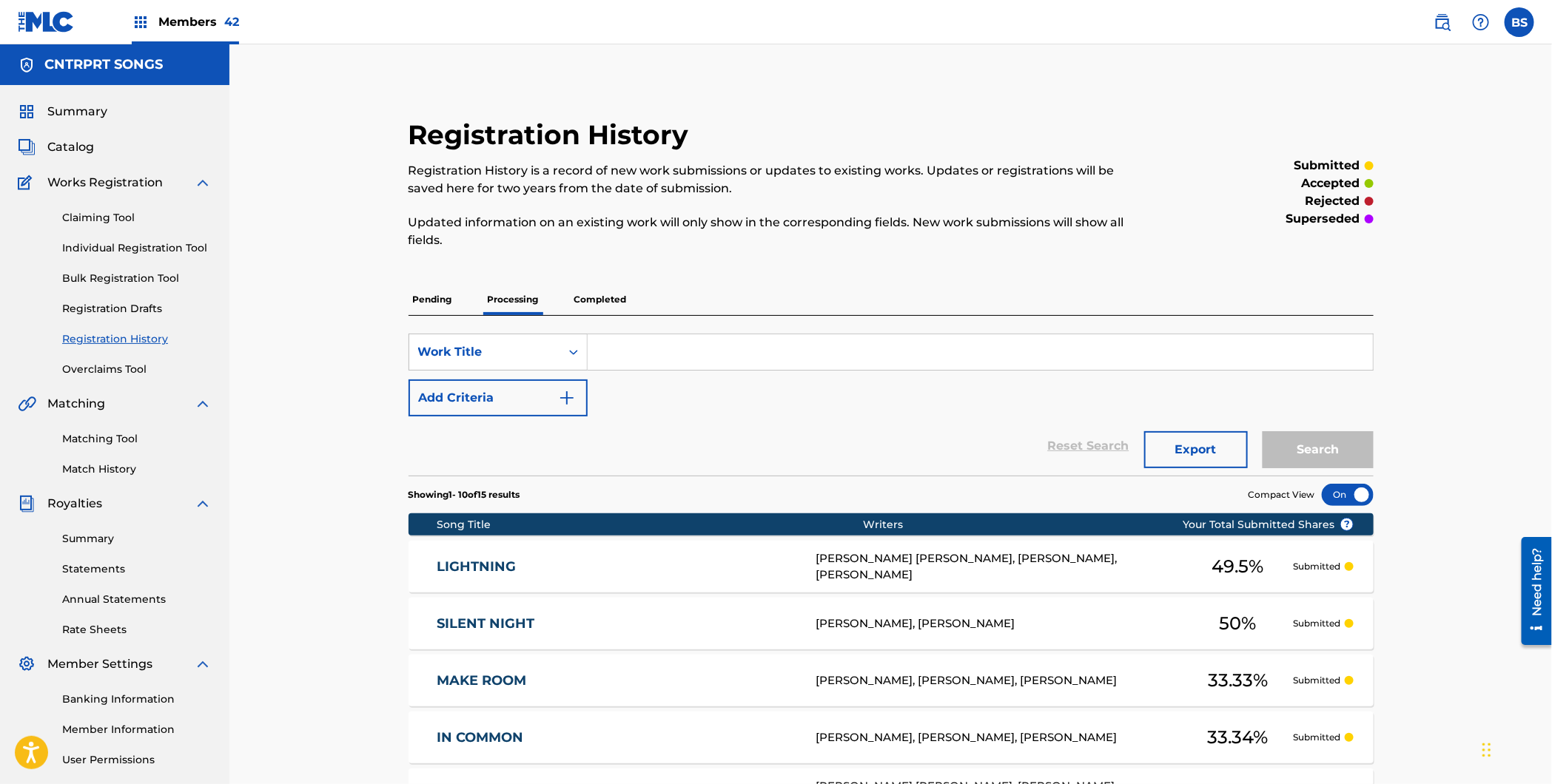
click at [719, 351] on input "Search Form" at bounding box center [980, 352] width 785 height 36
type input "price of"
click at [622, 362] on input "price of" at bounding box center [980, 352] width 785 height 36
click at [622, 362] on input "price of" at bounding box center [980, 352] width 785 height 36
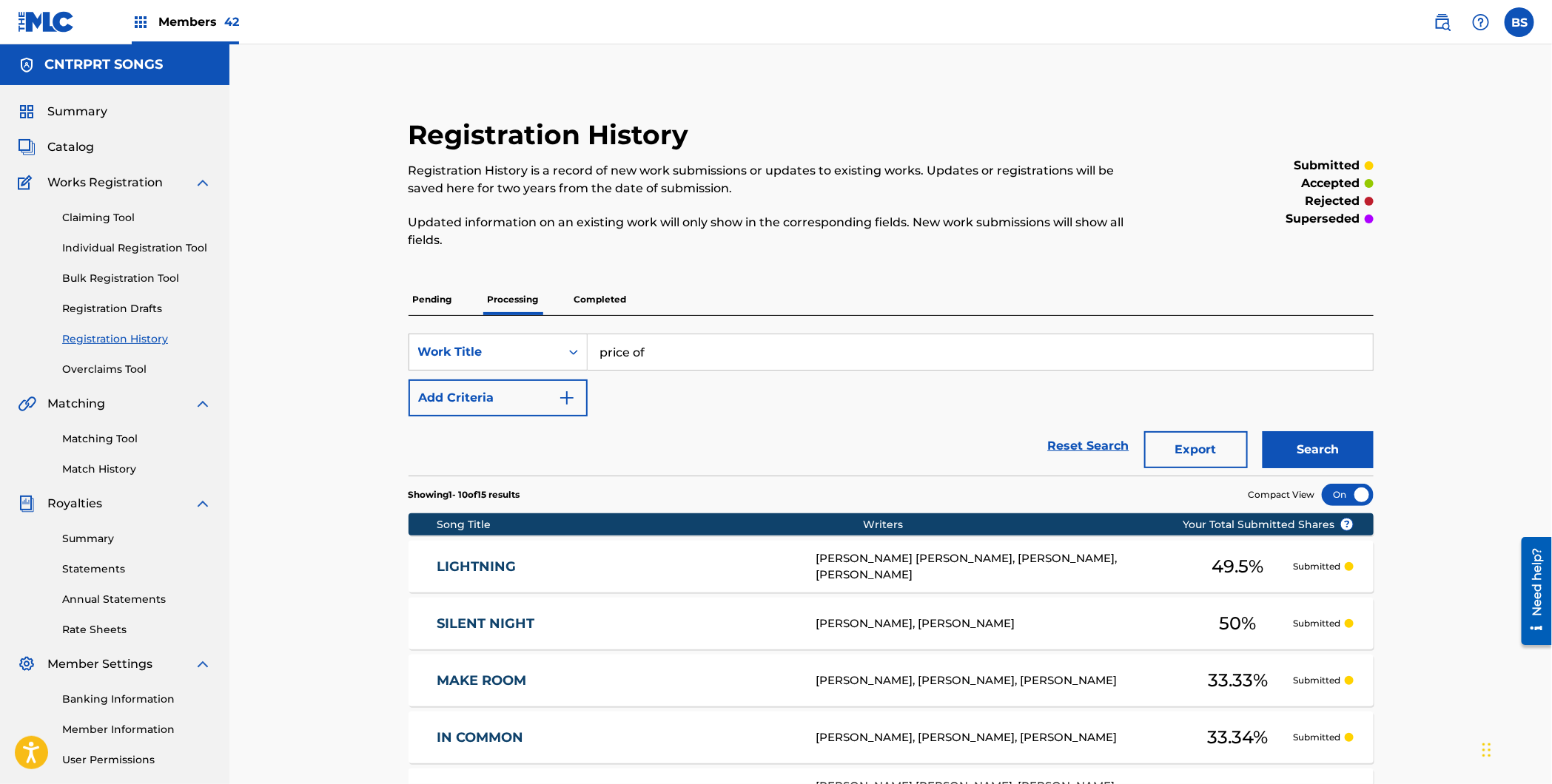
click at [36, 145] on link "Catalog" at bounding box center [56, 147] width 76 height 18
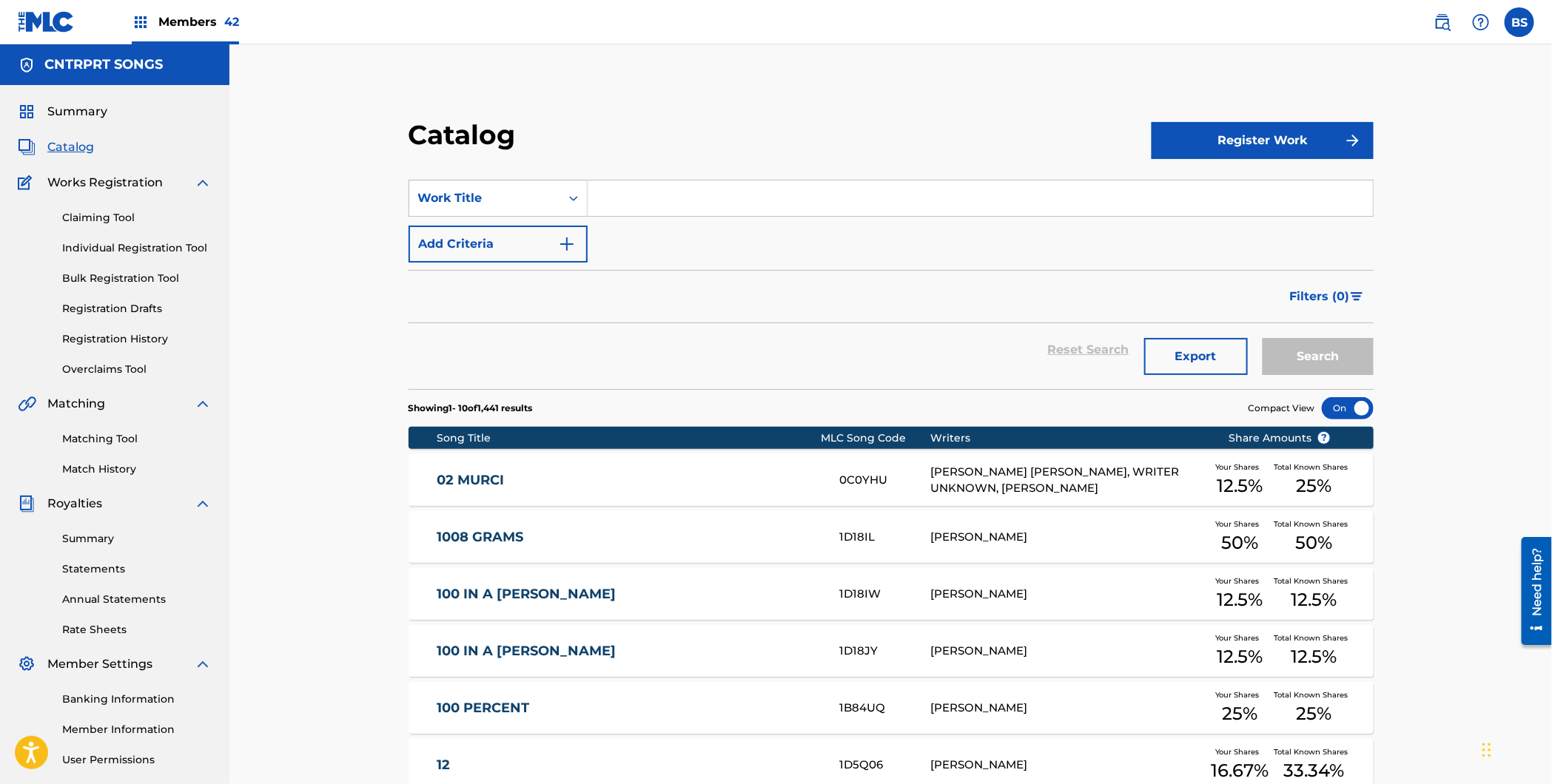
drag, startPoint x: 688, startPoint y: 220, endPoint x: 691, endPoint y: 200, distance: 20.2
click at [688, 219] on div "SearchWithCriteriae593d95a-8fa0-4965-80ee-e14fd1040af1 Work Title Add Criteria" at bounding box center [891, 221] width 965 height 83
click at [690, 198] on input "Search Form" at bounding box center [980, 198] width 785 height 36
paste input "price of"
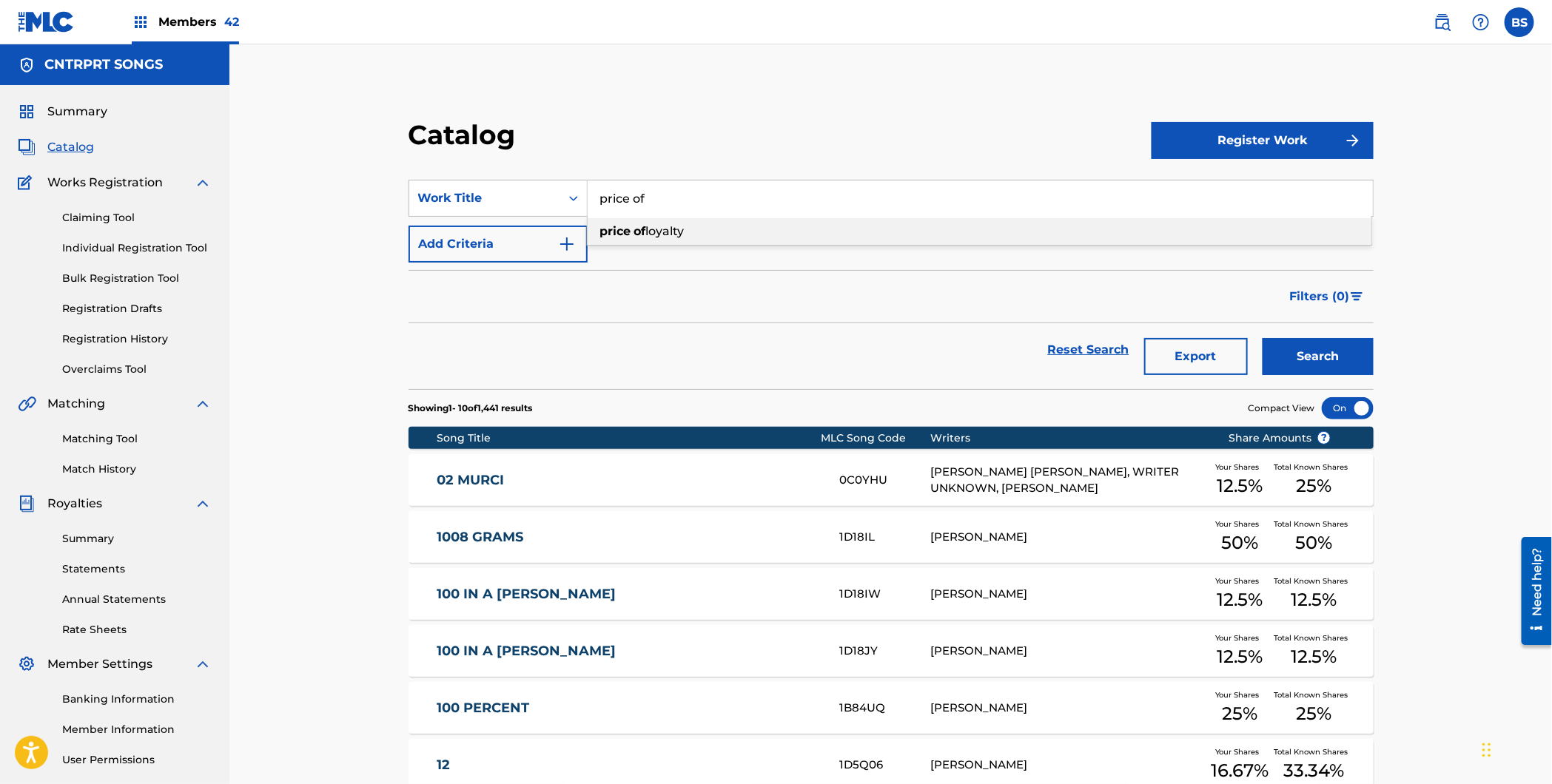
drag, startPoint x: 660, startPoint y: 239, endPoint x: 902, endPoint y: 270, distance: 244.0
click at [659, 239] on div "price of loyalty" at bounding box center [980, 231] width 784 height 26
type input "price of loyalty"
click at [1314, 364] on button "Search" at bounding box center [1317, 357] width 111 height 37
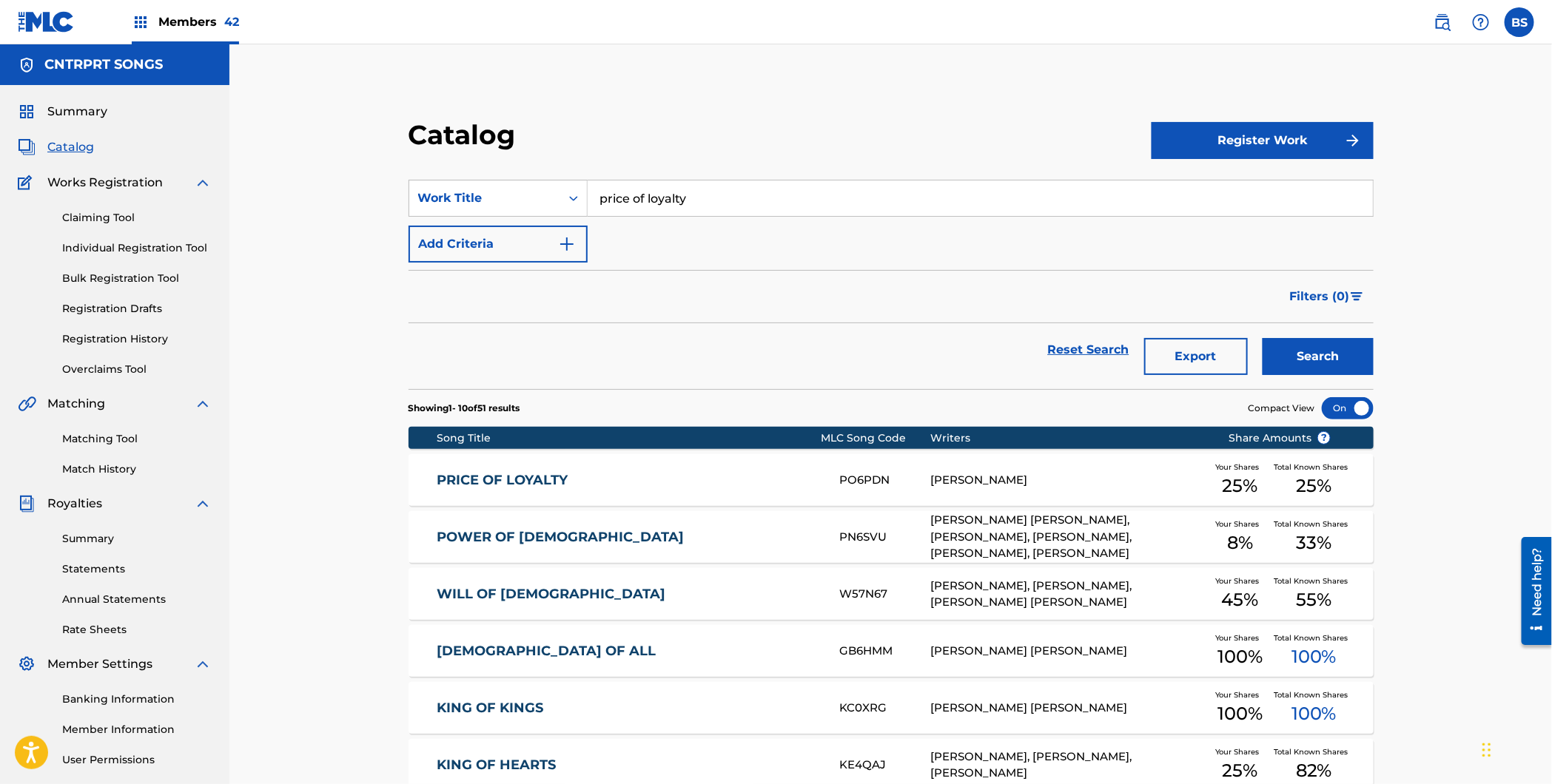
drag, startPoint x: 650, startPoint y: 485, endPoint x: 666, endPoint y: 472, distance: 20.6
click at [650, 485] on link "PRICE OF LOYALTY" at bounding box center [628, 481] width 382 height 17
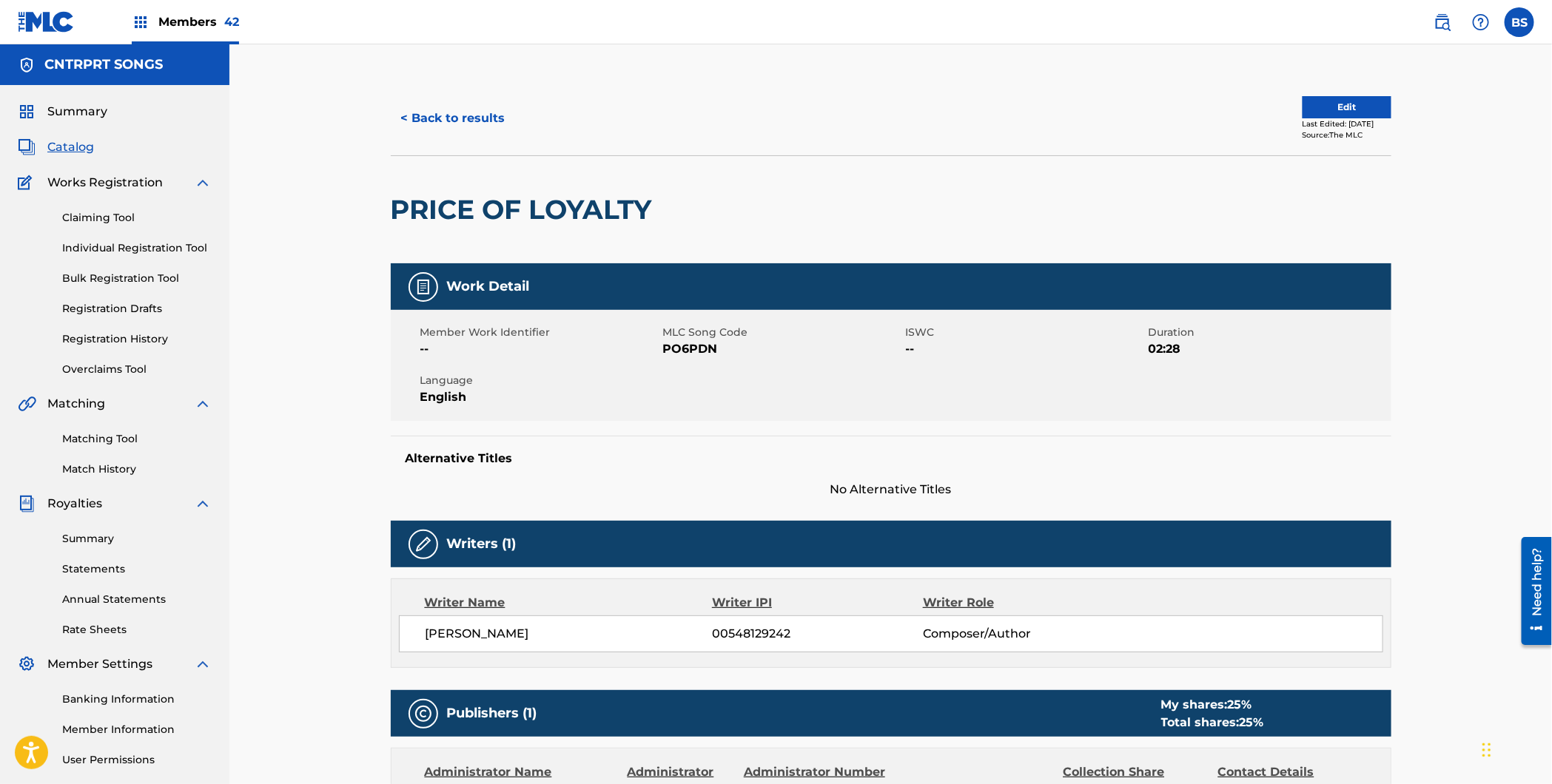
drag, startPoint x: 95, startPoint y: 114, endPoint x: 135, endPoint y: 108, distance: 40.4
click at [95, 114] on span "Summary" at bounding box center [77, 111] width 60 height 18
